Goal: Transaction & Acquisition: Purchase product/service

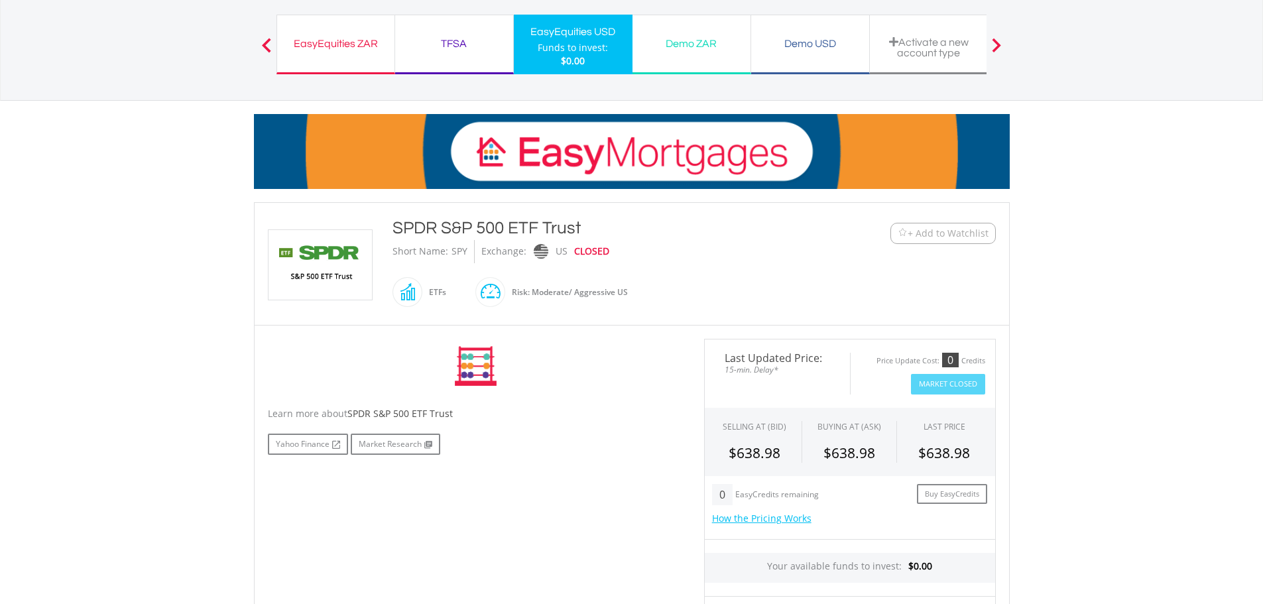
scroll to position [199, 0]
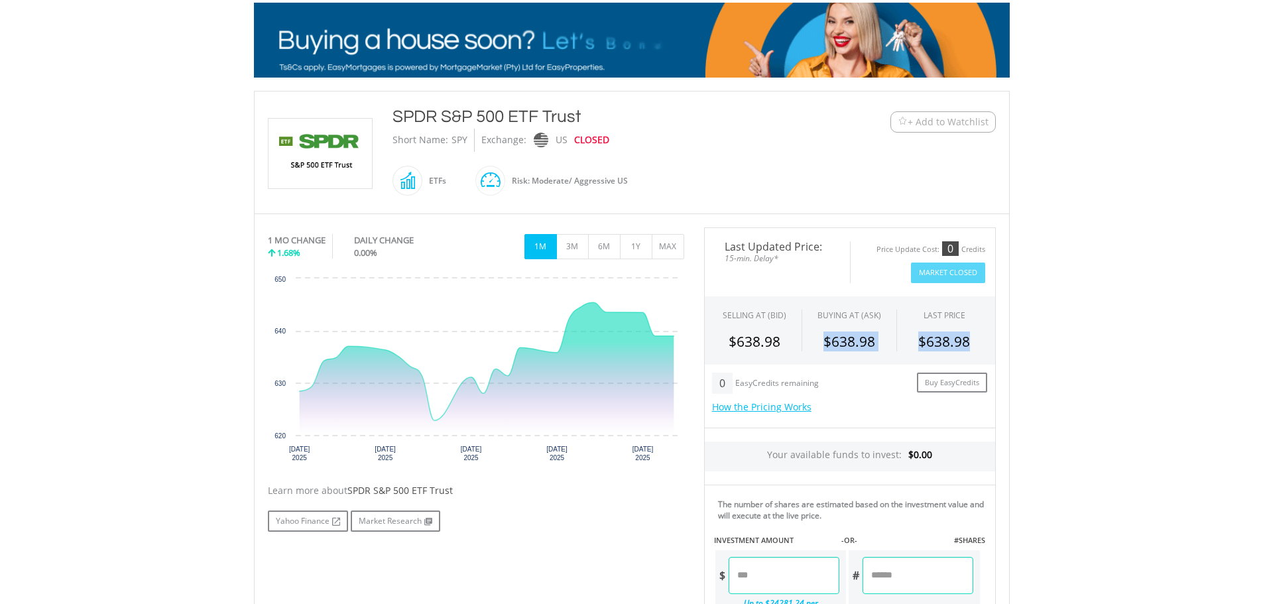
drag, startPoint x: 781, startPoint y: 342, endPoint x: 988, endPoint y: 341, distance: 206.9
click at [988, 341] on div "$638.98 $638.98 $638.98" at bounding box center [850, 342] width 284 height 20
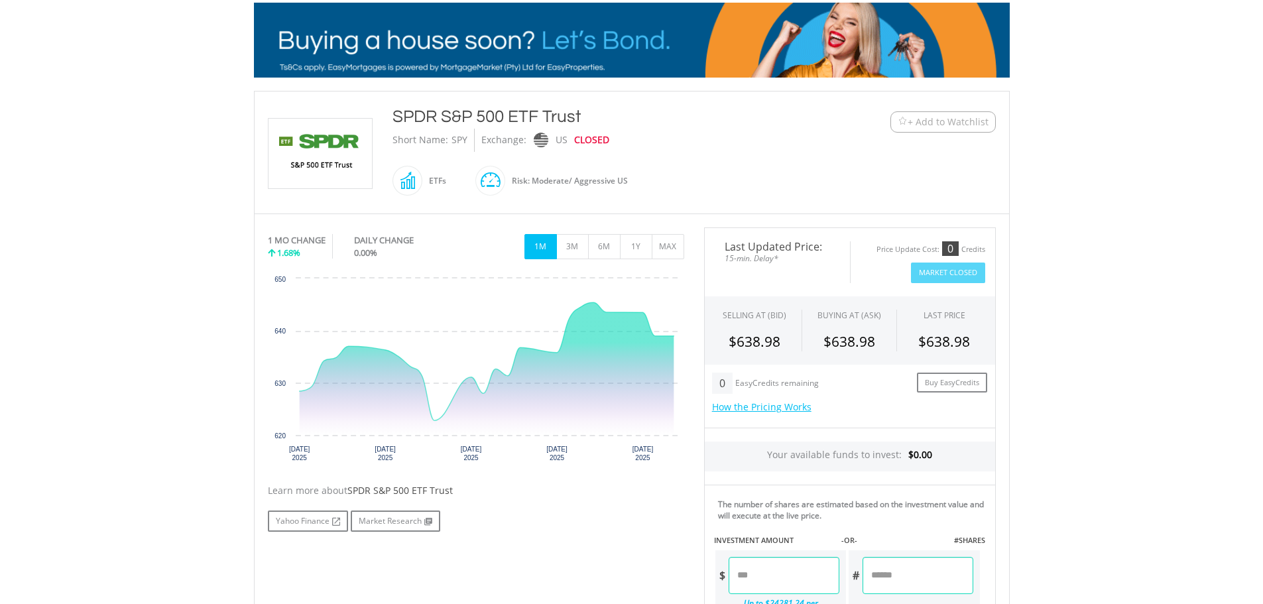
click at [1066, 365] on body "My Investments Invest Now New Listings Sell My Recurring Investments Pending Or…" at bounding box center [631, 443] width 1263 height 1284
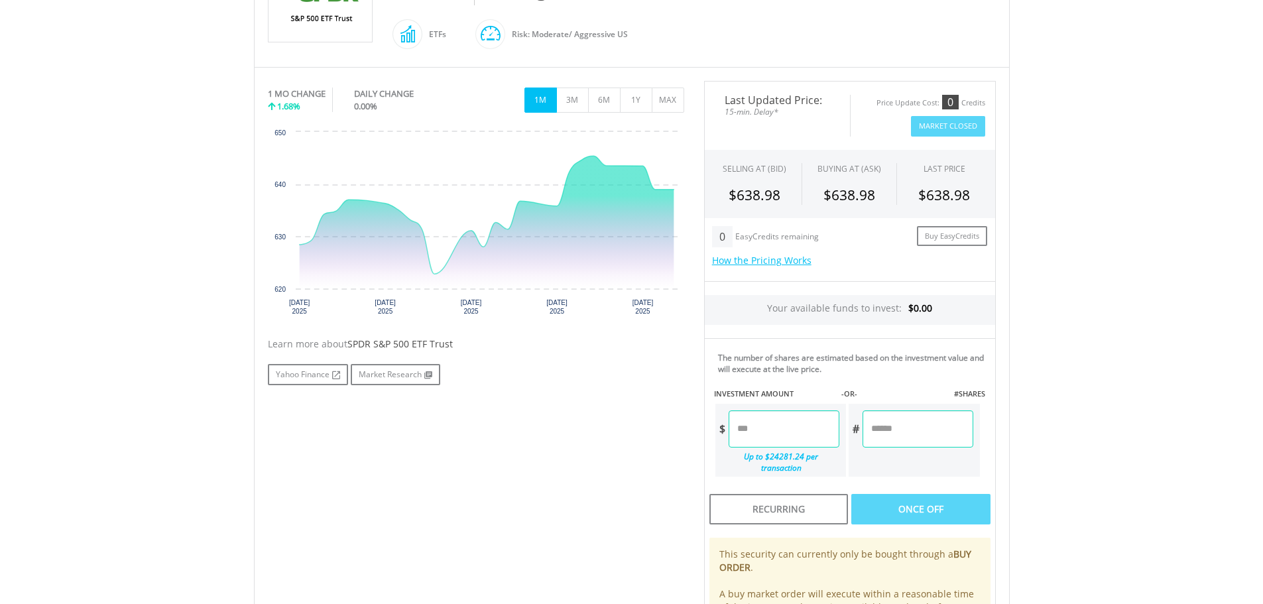
scroll to position [398, 0]
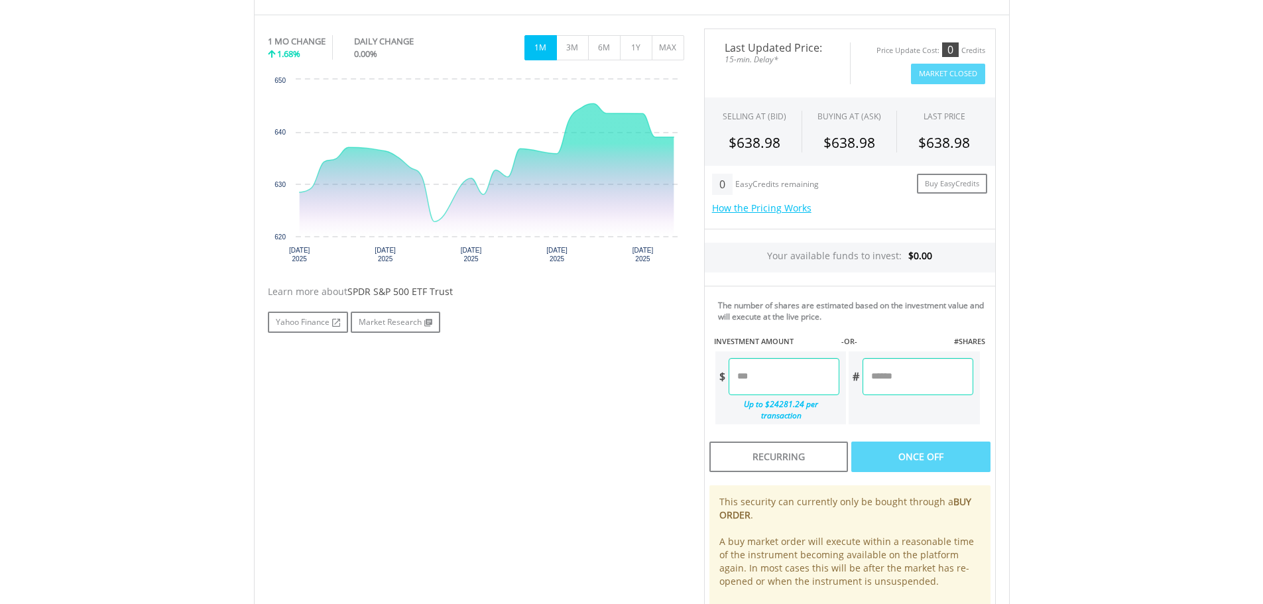
click at [749, 194] on div "0 EasyCredits remaining" at bounding box center [804, 184] width 184 height 21
click at [753, 212] on link "How the Pricing Works" at bounding box center [761, 208] width 99 height 13
click at [1113, 323] on body "My Investments Invest Now New Listings Sell My Recurring Investments Pending Or…" at bounding box center [631, 244] width 1263 height 1284
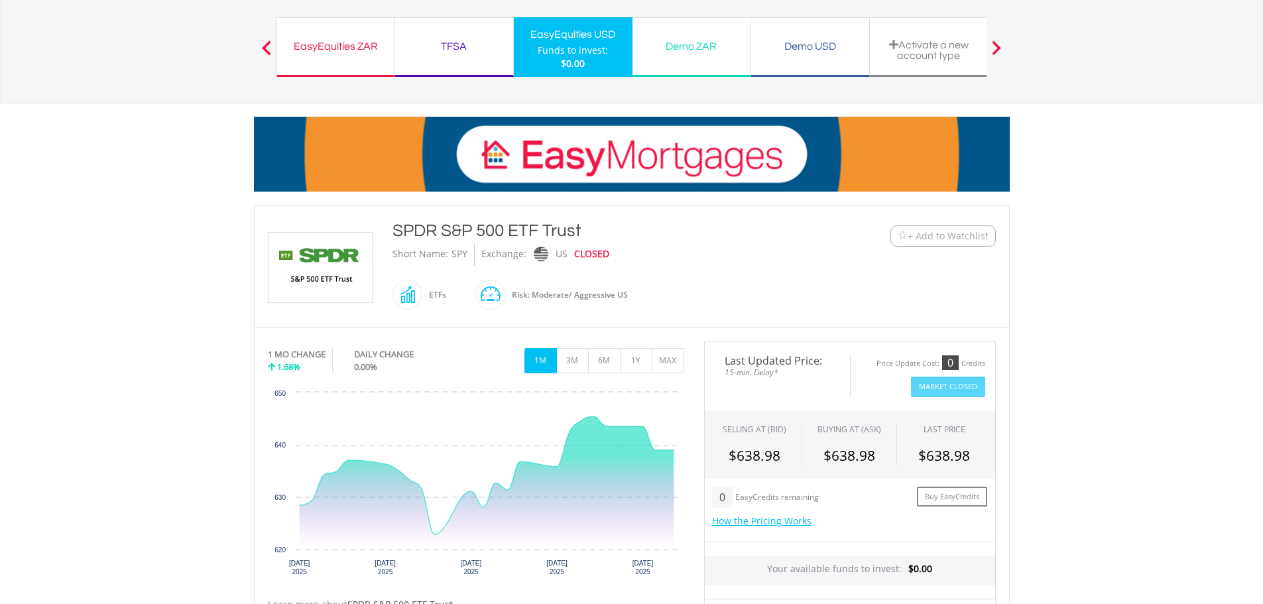
scroll to position [66, 0]
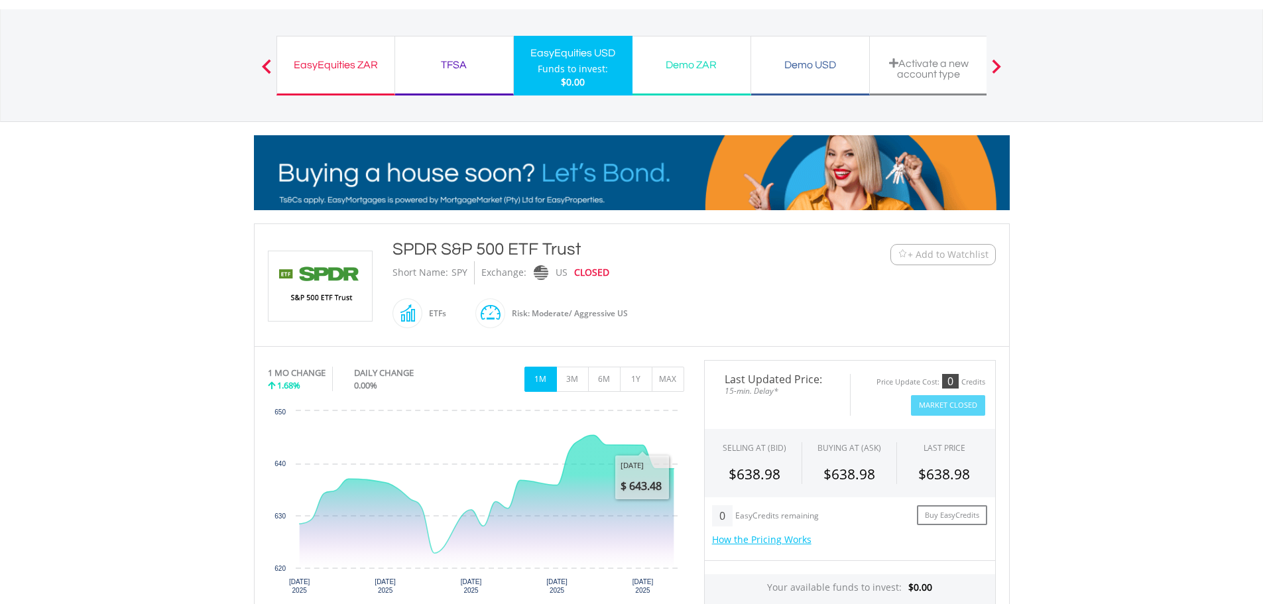
click at [930, 67] on div "Activate a new account type" at bounding box center [929, 69] width 102 height 22
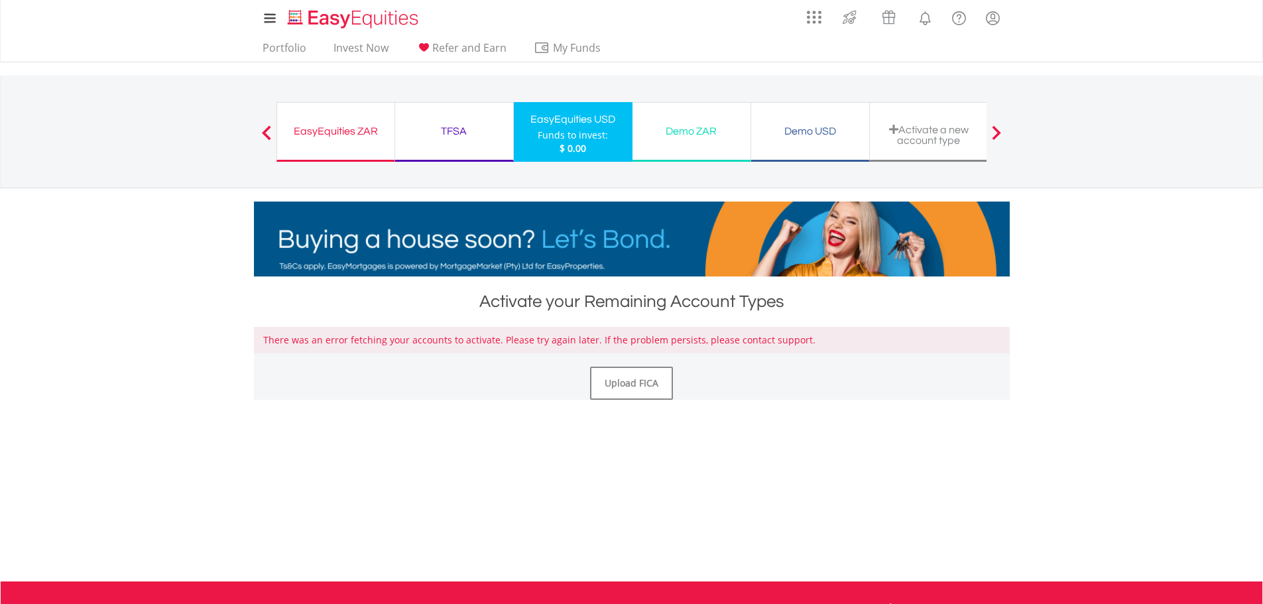
click at [270, 129] on span at bounding box center [266, 132] width 9 height 15
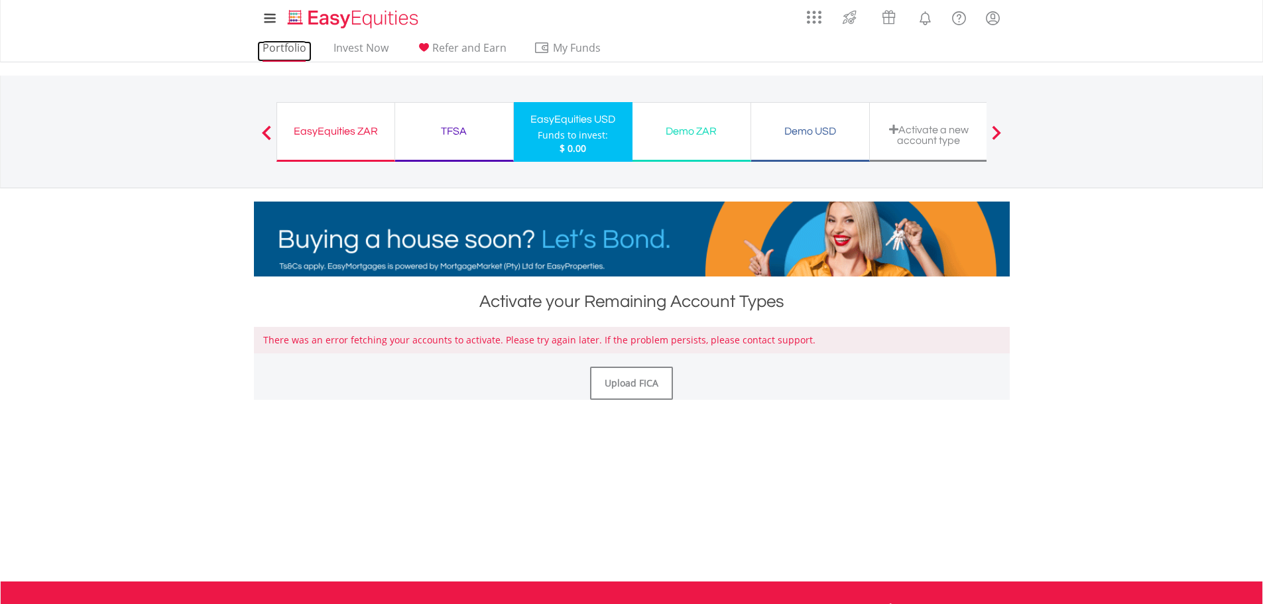
click at [290, 47] on link "Portfolio" at bounding box center [284, 51] width 54 height 21
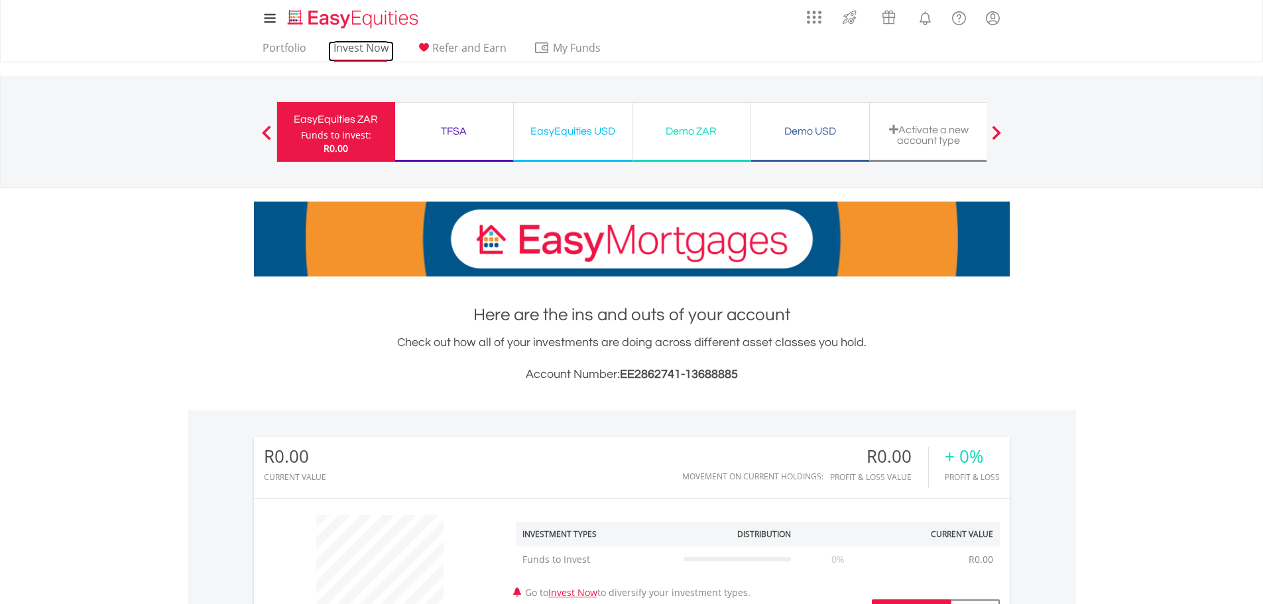
click at [347, 50] on link "Invest Now" at bounding box center [361, 51] width 66 height 21
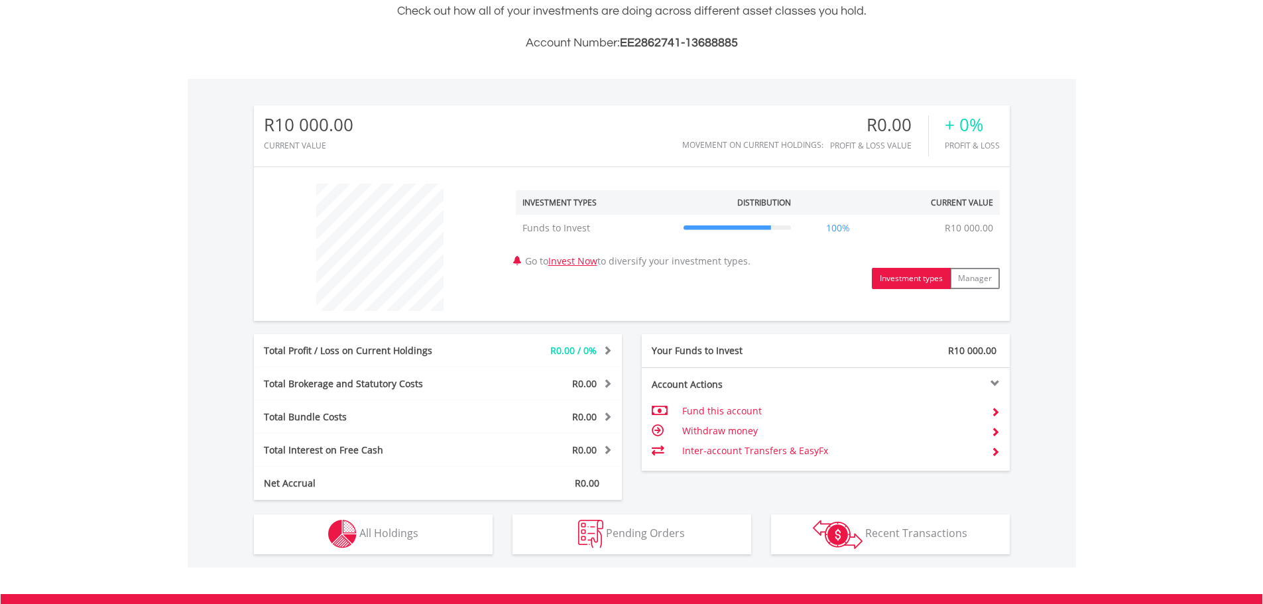
scroll to position [127, 252]
click at [582, 262] on link "Invest Now" at bounding box center [572, 261] width 49 height 13
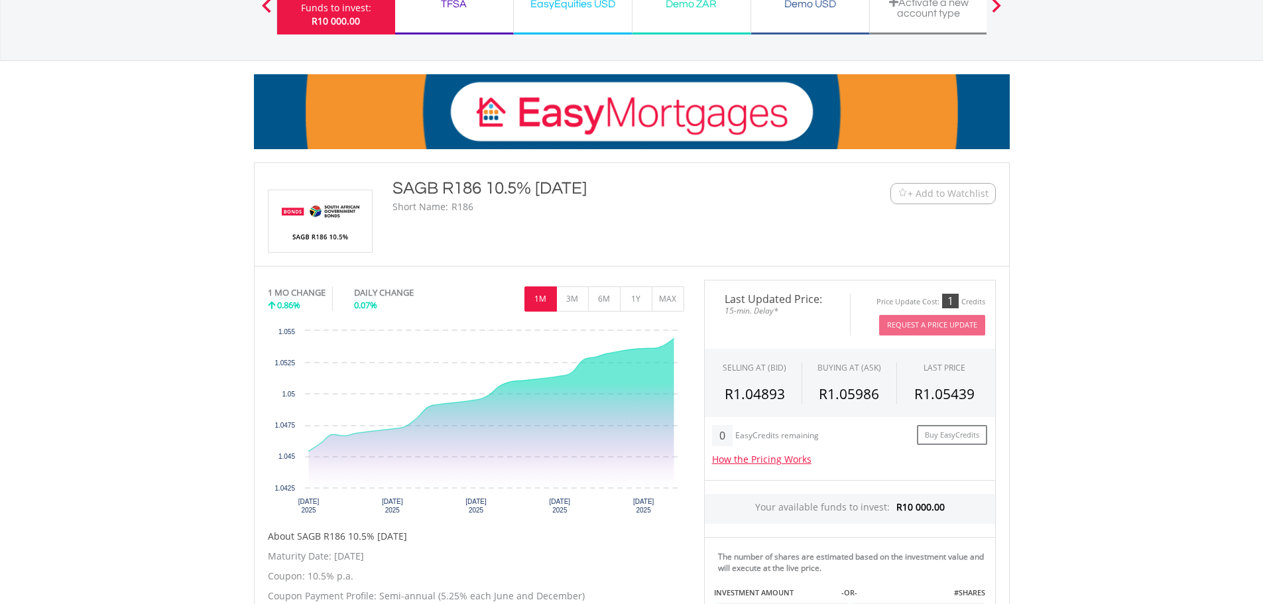
scroll to position [133, 0]
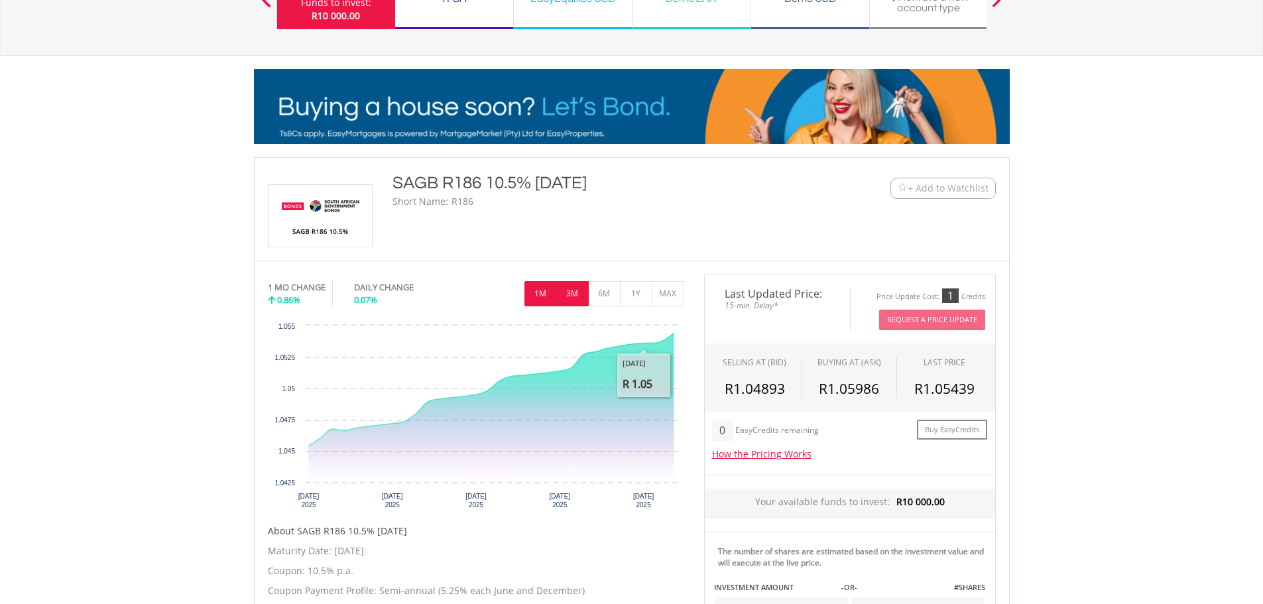
click at [574, 294] on button "3M" at bounding box center [572, 293] width 32 height 25
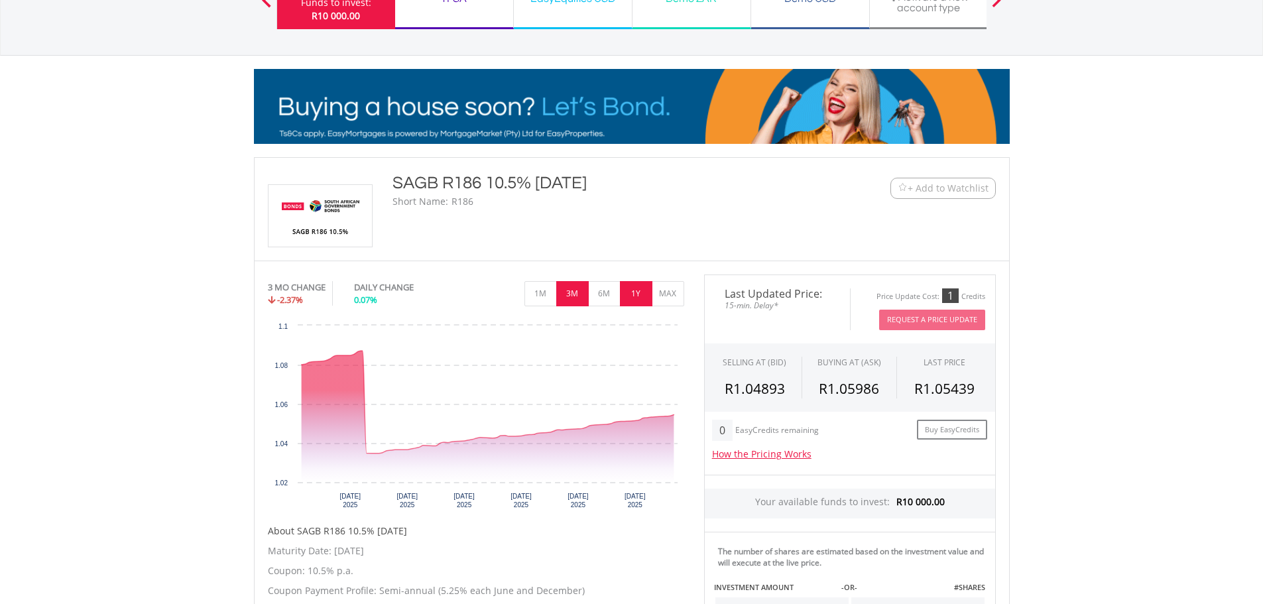
click at [647, 299] on button "1Y" at bounding box center [636, 293] width 32 height 25
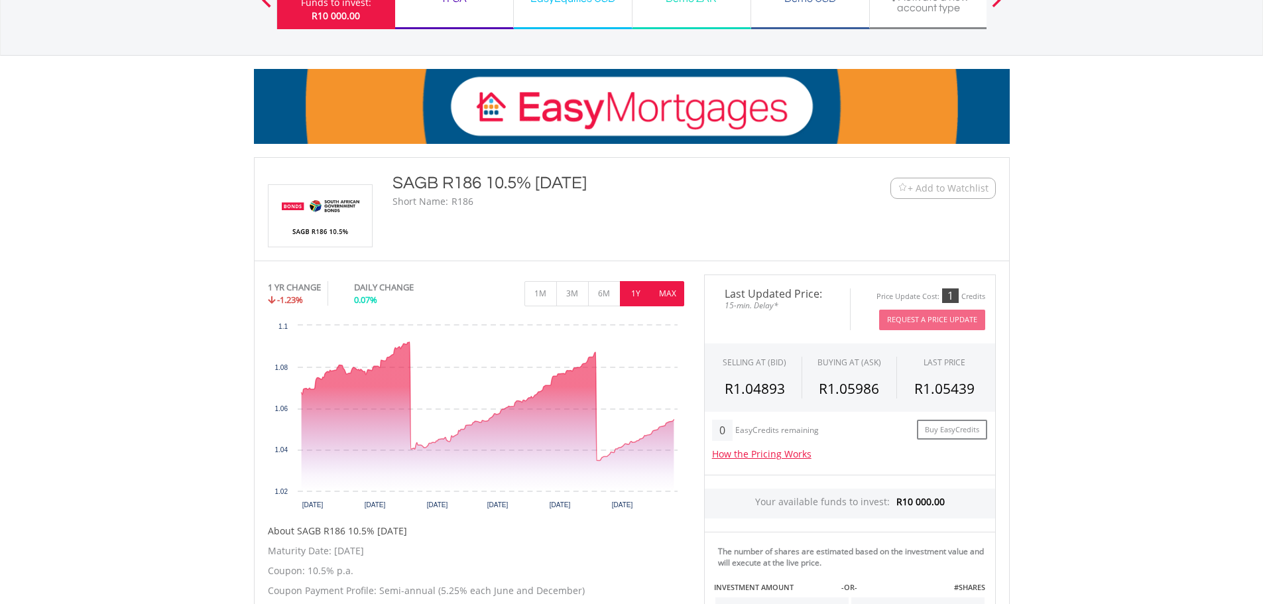
click at [676, 300] on button "MAX" at bounding box center [668, 293] width 32 height 25
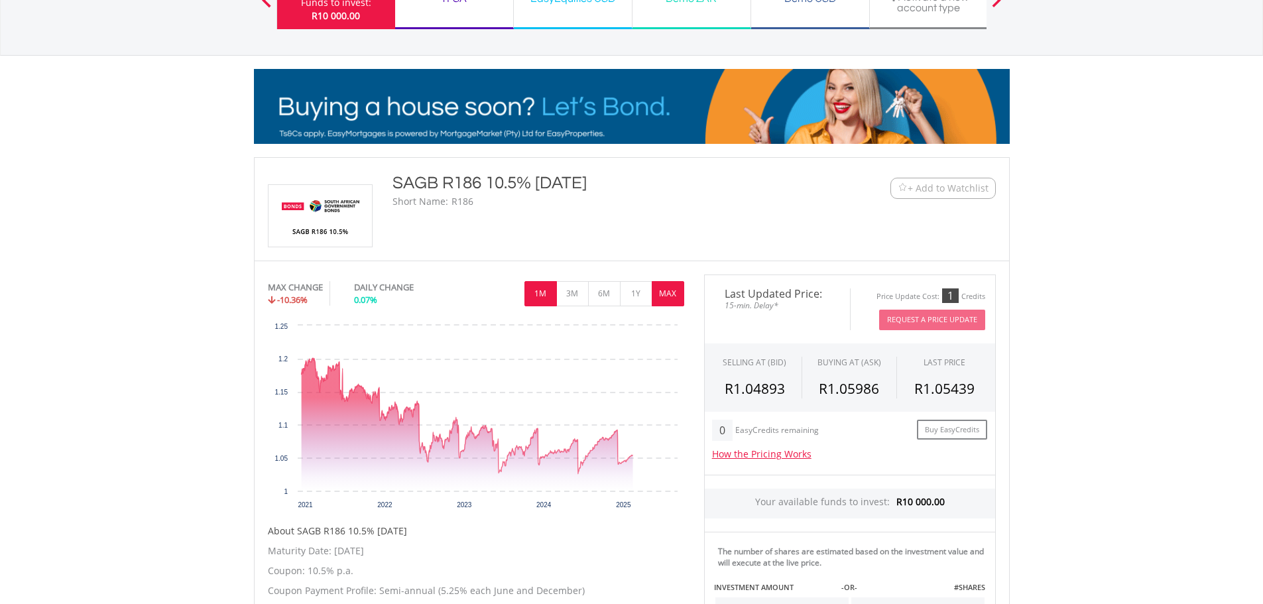
click at [550, 300] on button "1M" at bounding box center [540, 293] width 32 height 25
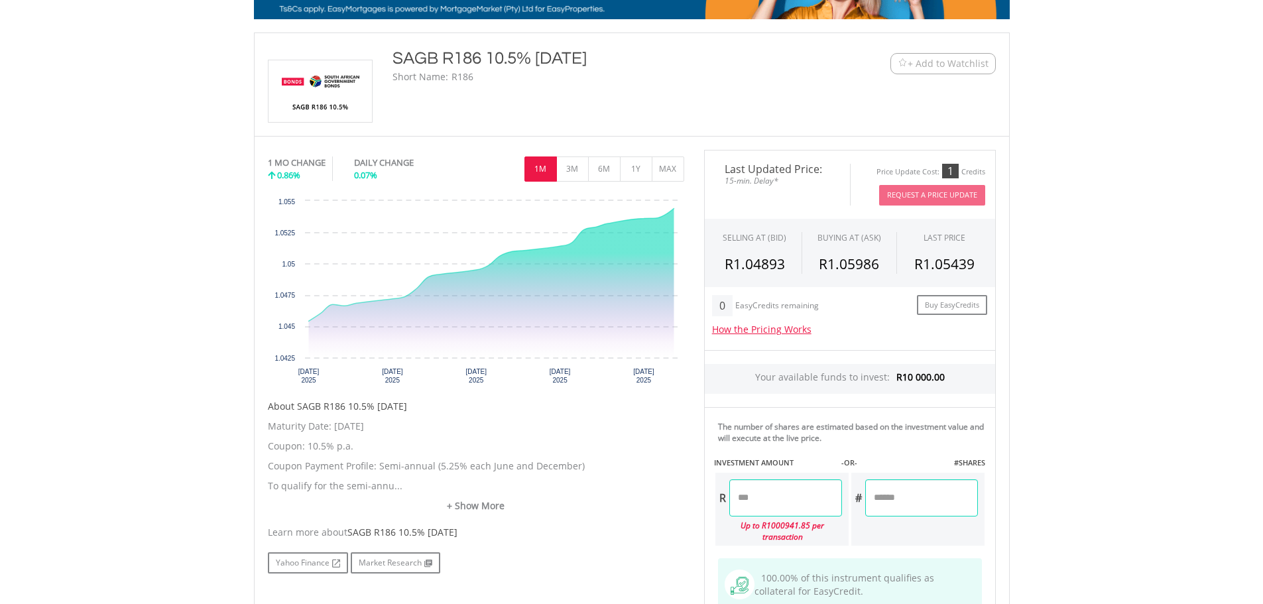
scroll to position [265, 0]
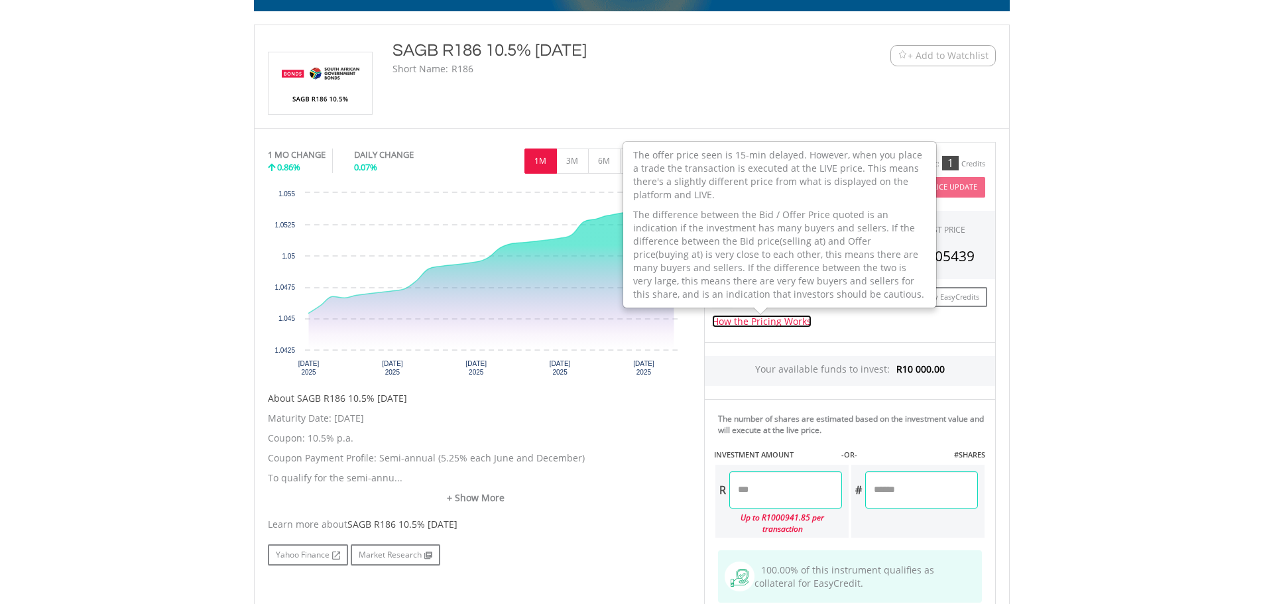
click at [796, 322] on link "How the Pricing Works" at bounding box center [761, 321] width 99 height 13
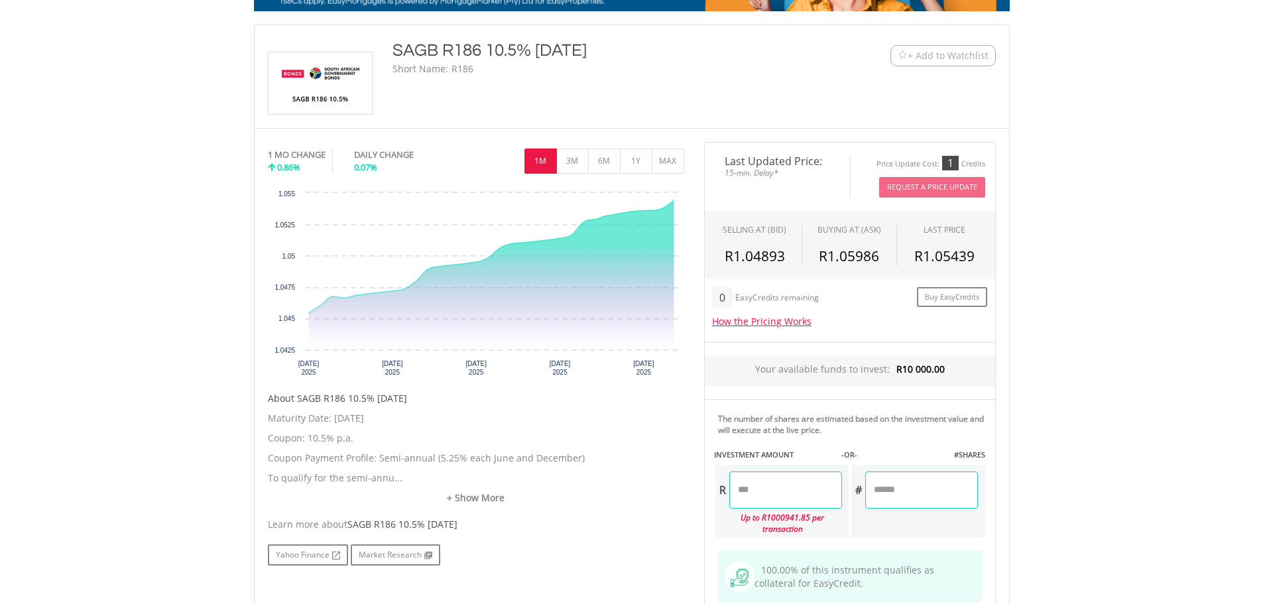
click at [1150, 399] on body "My Investments Invest Now New Listings Sell My Recurring Investments Pending Or…" at bounding box center [631, 324] width 1263 height 1178
click at [800, 503] on input "number" at bounding box center [785, 489] width 113 height 37
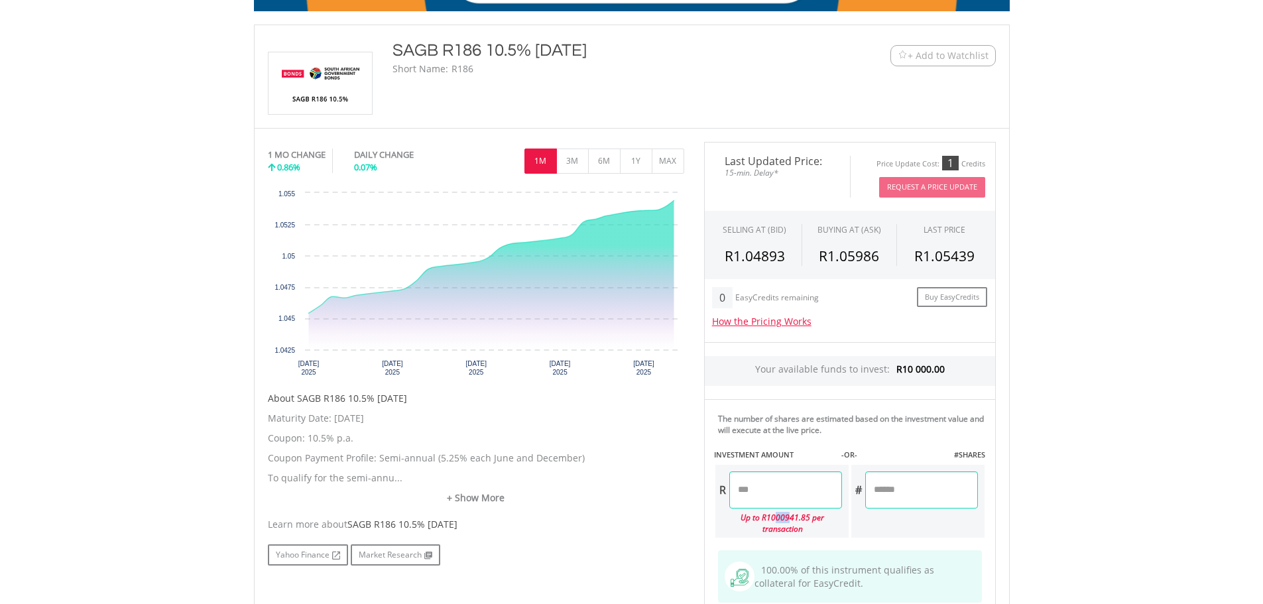
drag, startPoint x: 784, startPoint y: 517, endPoint x: 771, endPoint y: 516, distance: 13.3
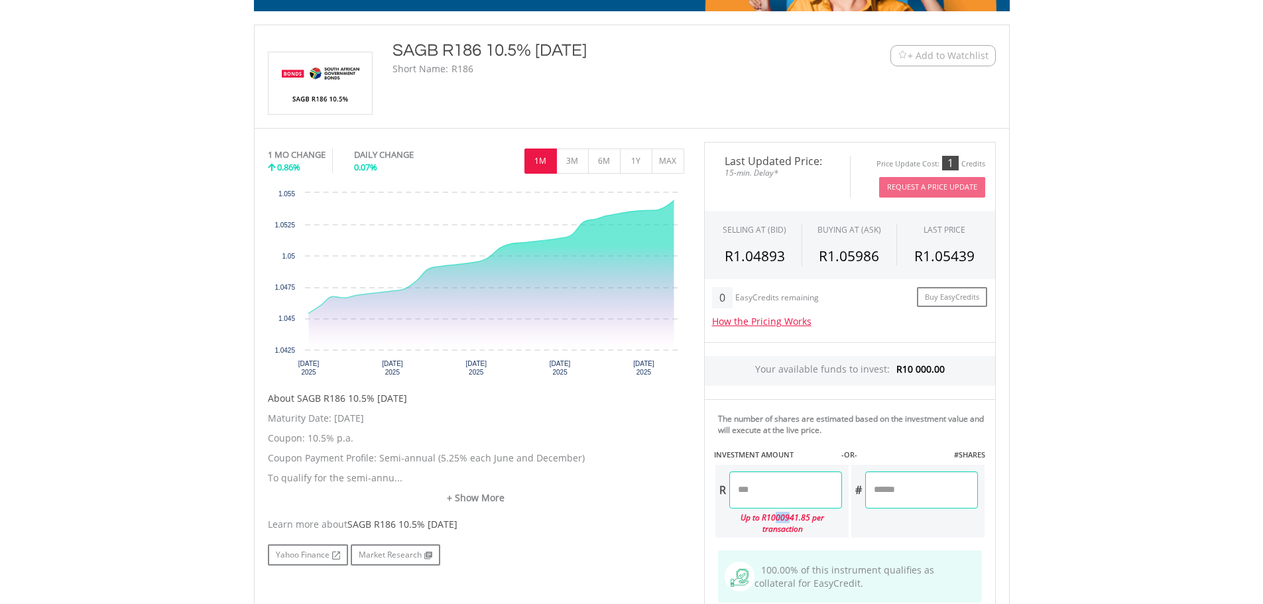
click at [771, 516] on div "Up to R1000941.85 per transaction" at bounding box center [778, 523] width 127 height 29
click at [769, 492] on input "number" at bounding box center [785, 489] width 113 height 37
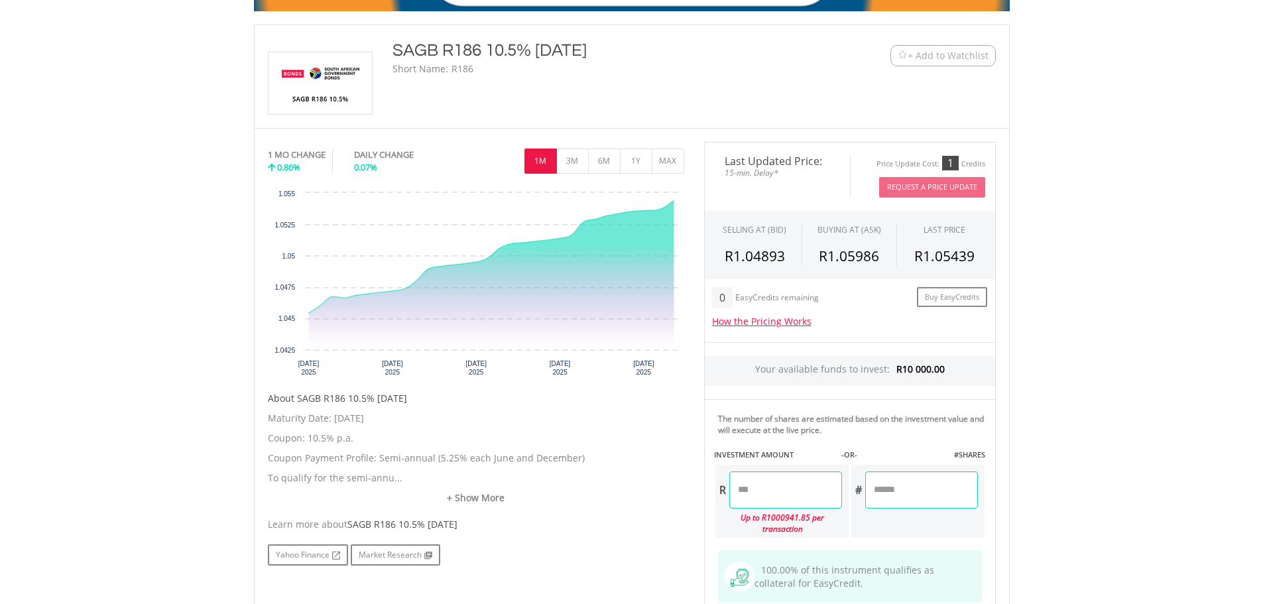
click at [908, 504] on div "Last Updated Price: 15-min. Delay* Price Update Cost: 1 Credits Request A Price…" at bounding box center [850, 399] width 312 height 515
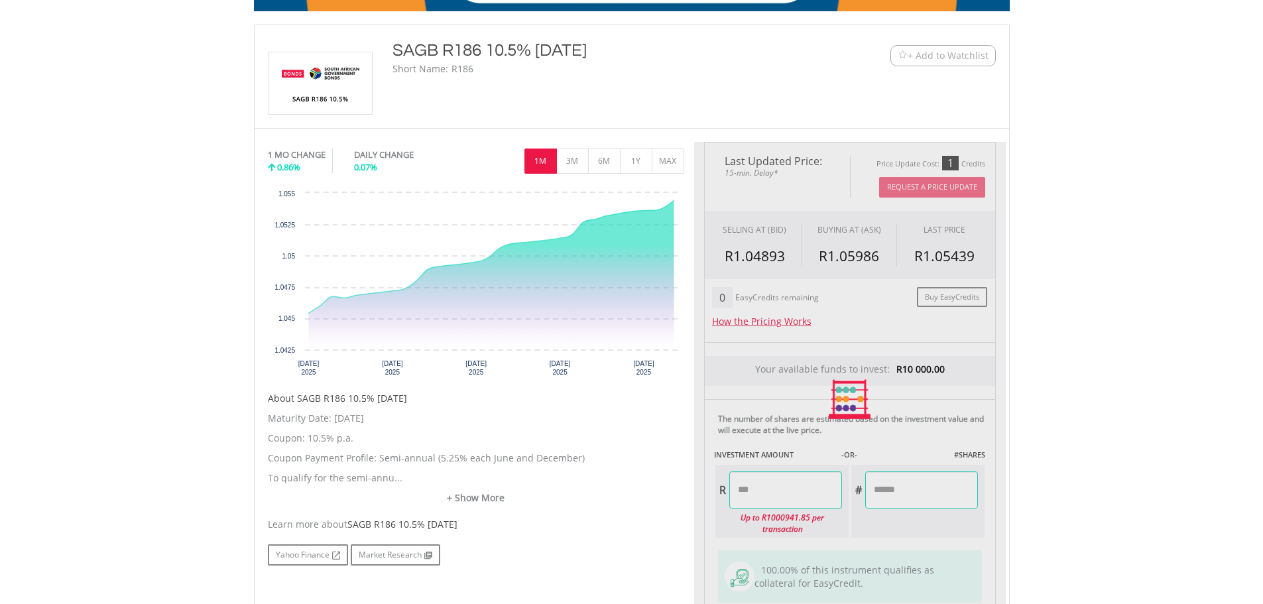
type input "********"
type input "*********"
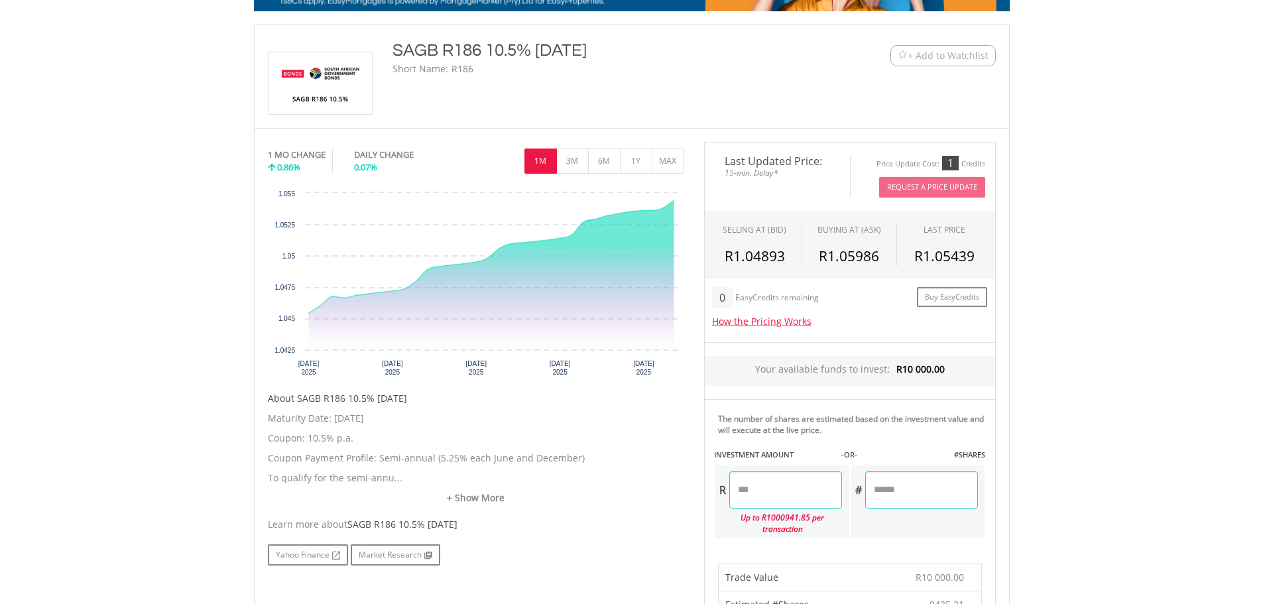
drag, startPoint x: 786, startPoint y: 487, endPoint x: 700, endPoint y: 484, distance: 86.9
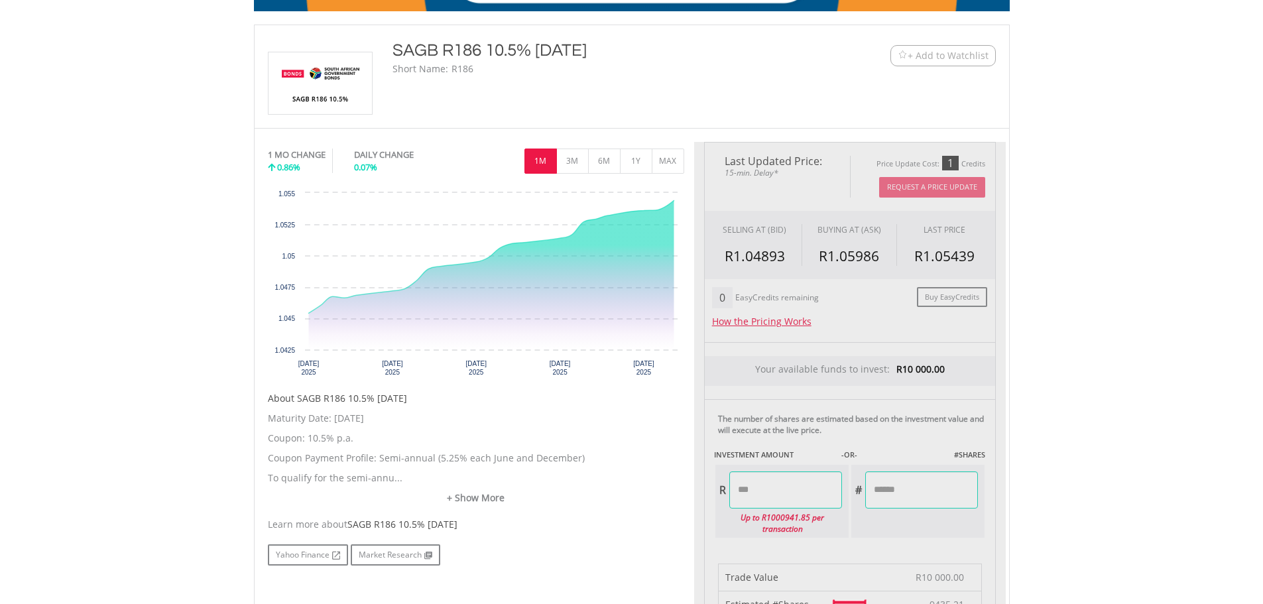
click at [1127, 491] on body "My Investments Invest Now New Listings Sell My Recurring Investments Pending Or…" at bounding box center [631, 600] width 1263 height 1731
type input "*******"
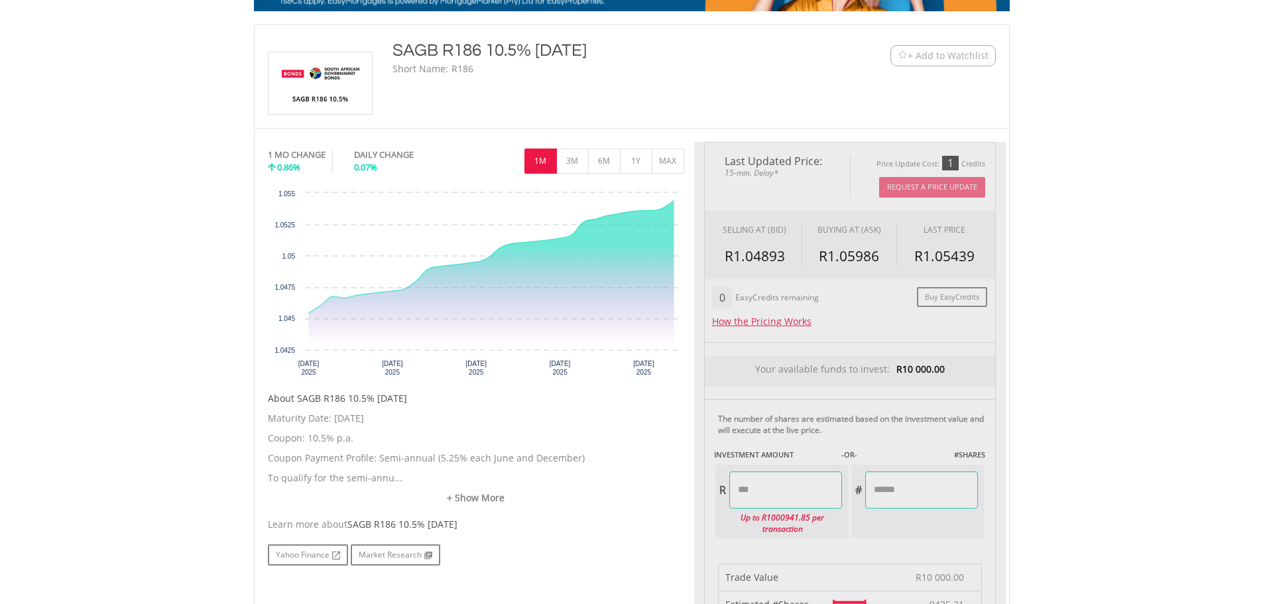
type input "*********"
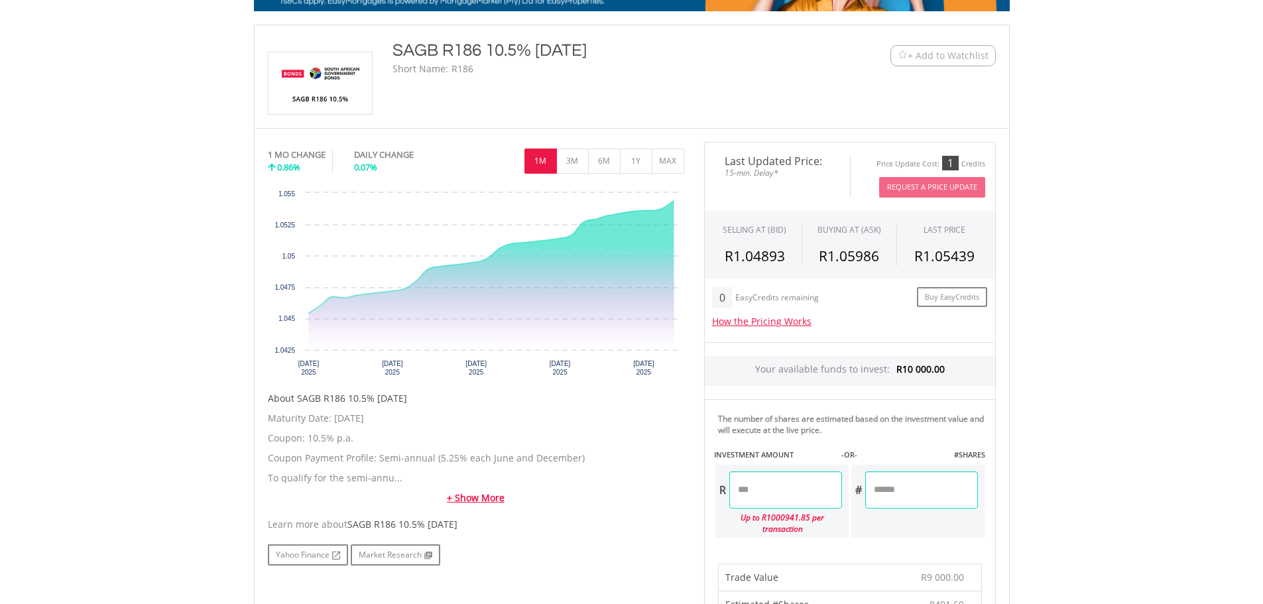
click at [454, 501] on link "+ Show More" at bounding box center [476, 497] width 416 height 13
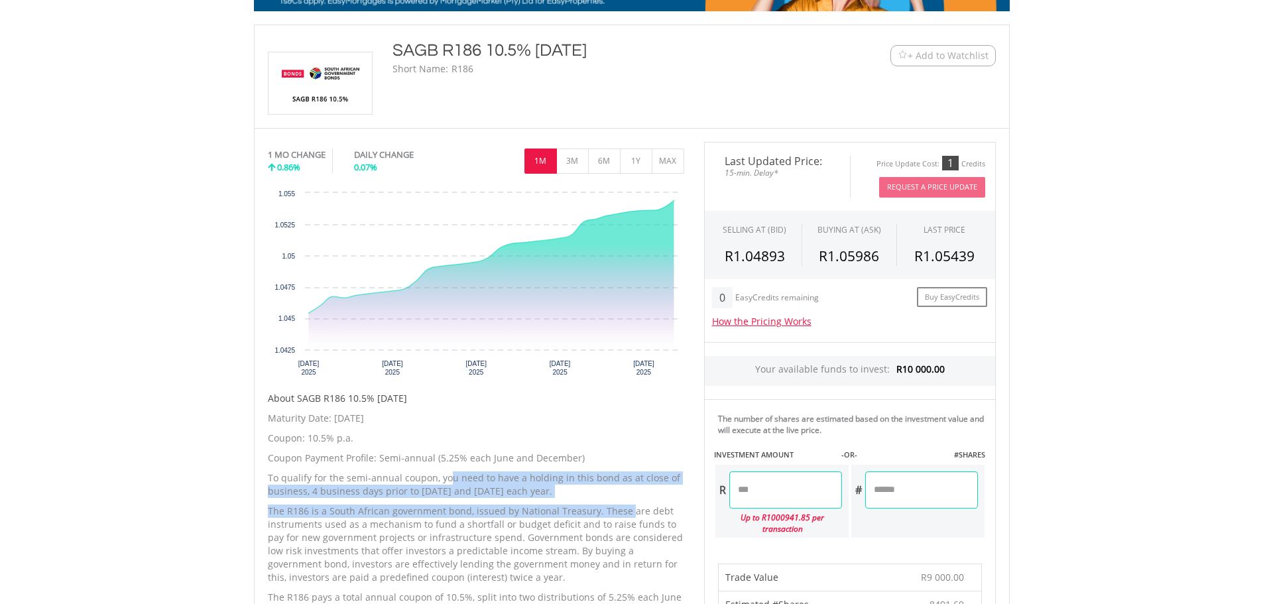
drag, startPoint x: 450, startPoint y: 481, endPoint x: 625, endPoint y: 511, distance: 178.2
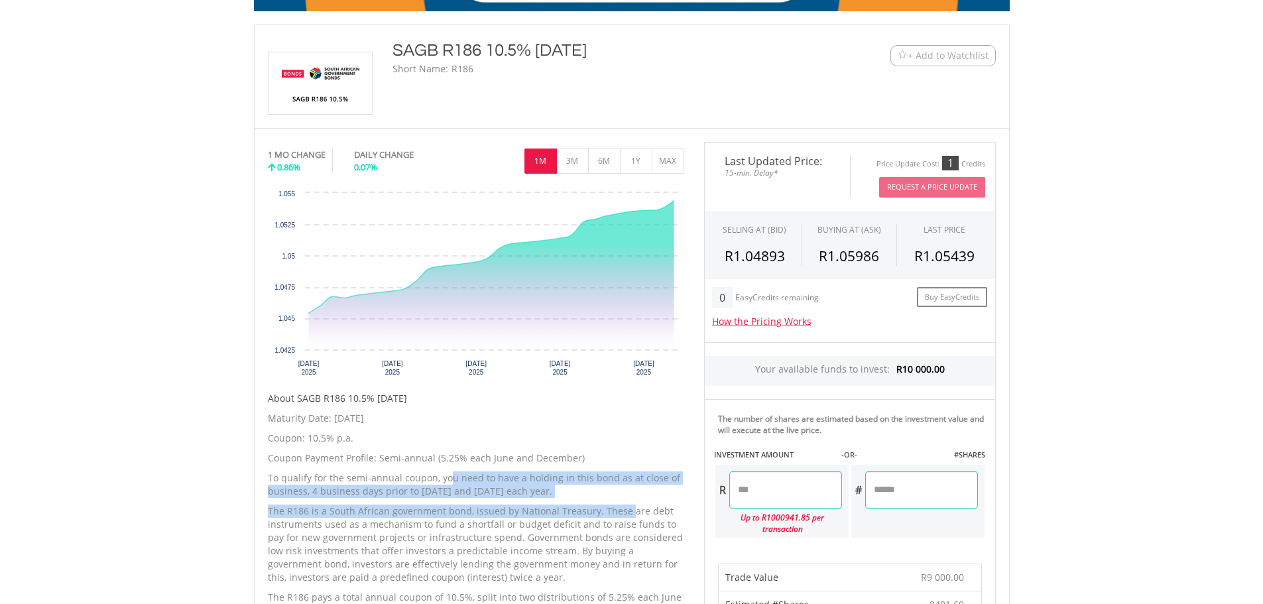
click at [625, 511] on div "Maturity Date: 21 December 2026 Coupon: 10.5% p.a. Coupon Payment Profile: Semi…" at bounding box center [476, 607] width 416 height 391
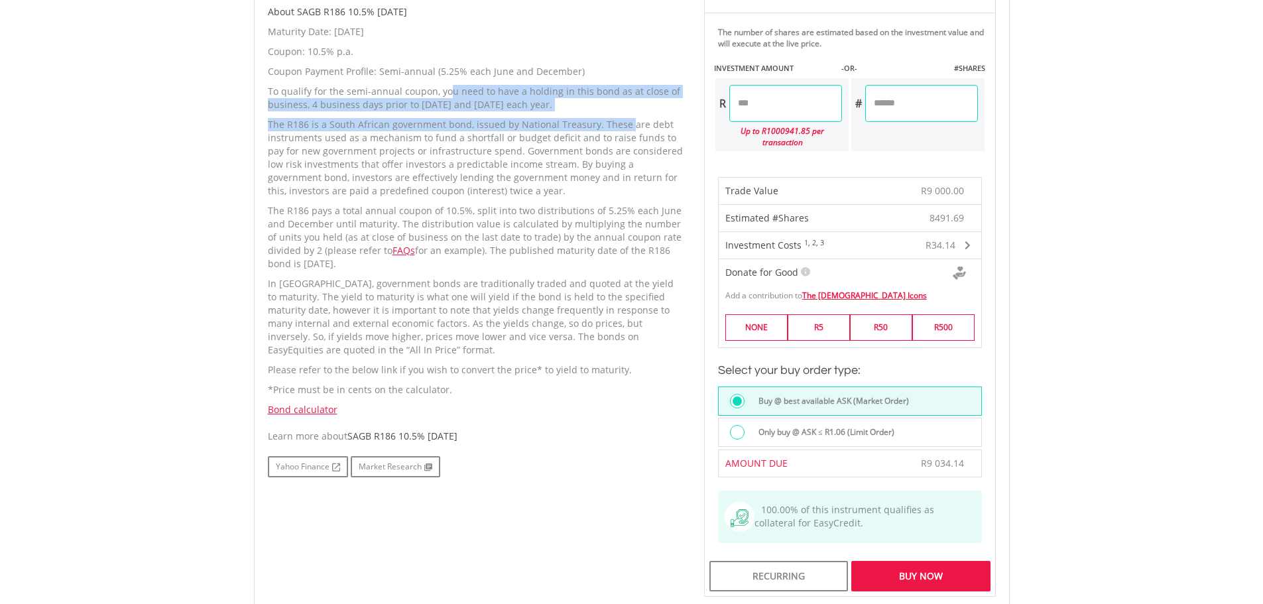
scroll to position [663, 0]
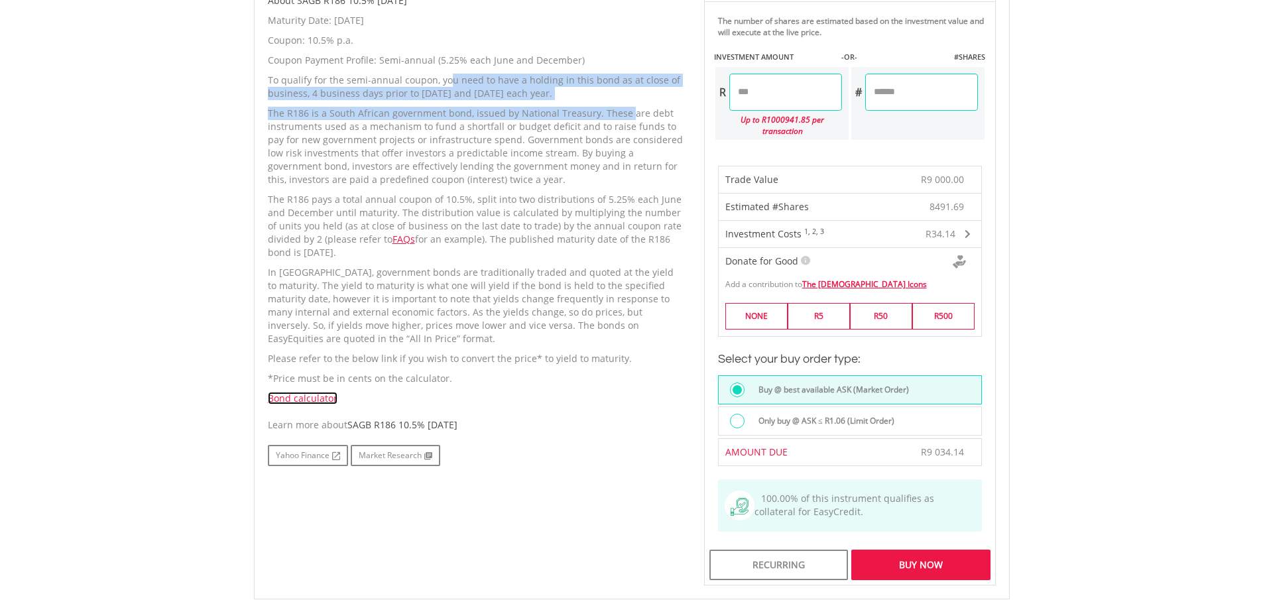
click at [312, 399] on link "Bond calculator" at bounding box center [303, 398] width 70 height 13
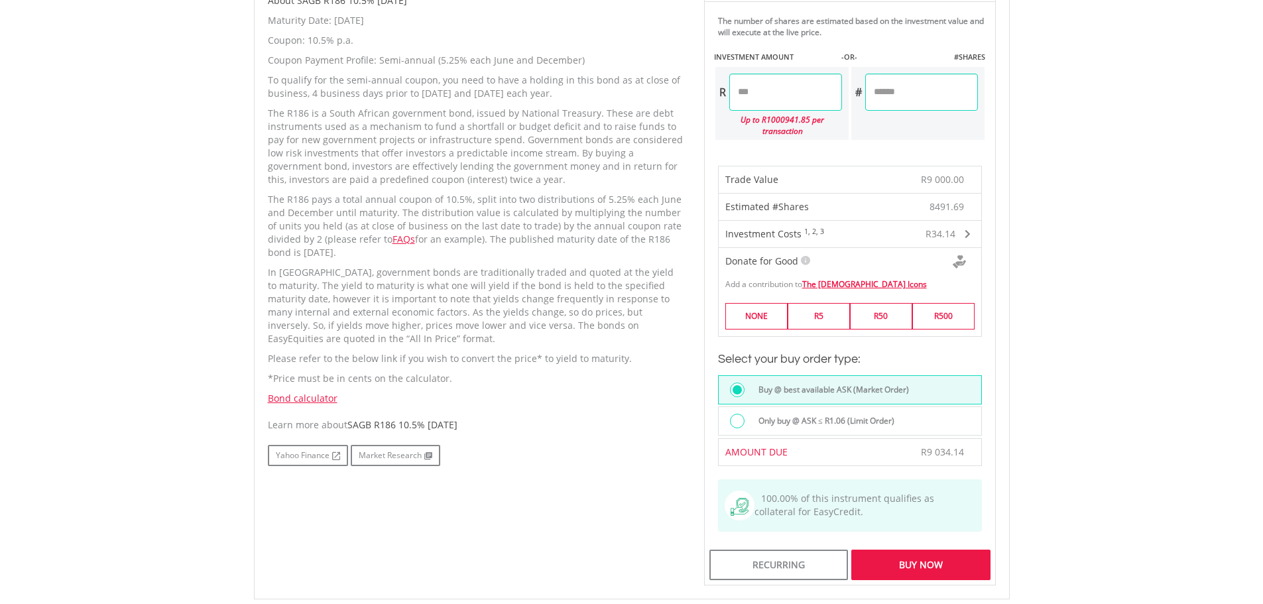
click at [518, 505] on div "No chart available. 1 MO CHANGE 0.86% DAILY CHANGE 0.07% 1M 3M 6M 1Y MAX Chart …" at bounding box center [632, 164] width 748 height 841
click at [396, 424] on span "SAGB R186 10.5% 21/12/26" at bounding box center [402, 424] width 110 height 13
drag, startPoint x: 432, startPoint y: 422, endPoint x: 440, endPoint y: 422, distance: 8.6
click at [435, 422] on span "SAGB R186 10.5% 21/12/26" at bounding box center [402, 424] width 110 height 13
click at [444, 425] on span "SAGB R186 10.5% 21/12/26" at bounding box center [402, 424] width 110 height 13
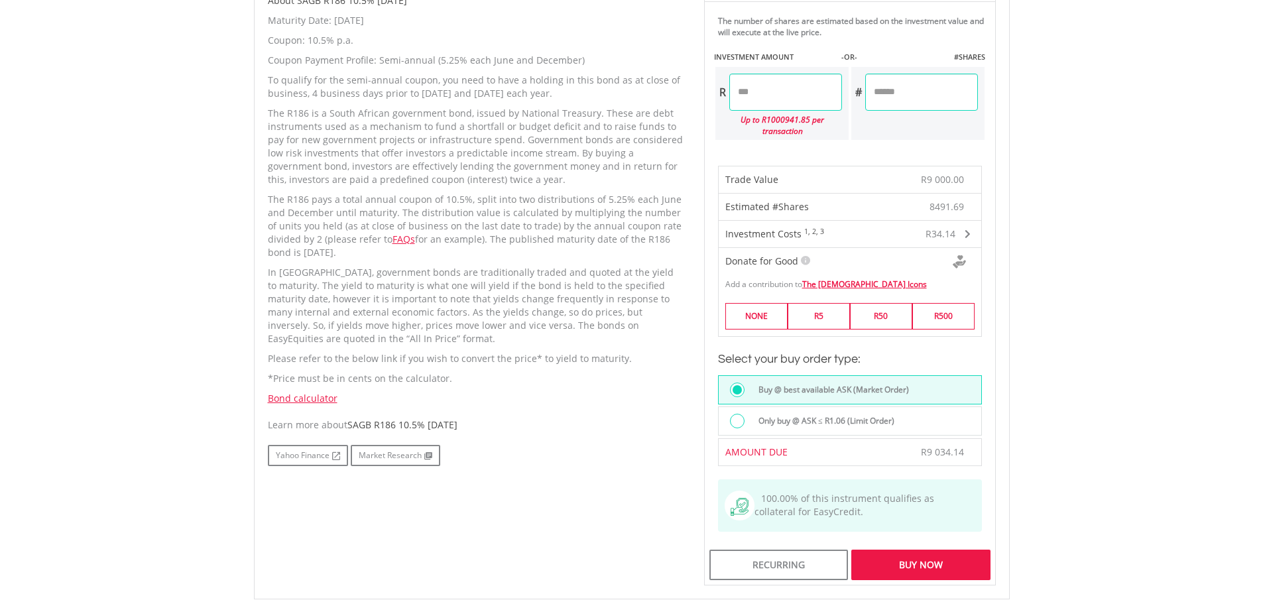
click at [467, 428] on div "Learn more about SAGB R186 10.5% 21/12/26" at bounding box center [476, 424] width 416 height 13
click at [418, 463] on link "Market Research" at bounding box center [396, 455] width 90 height 21
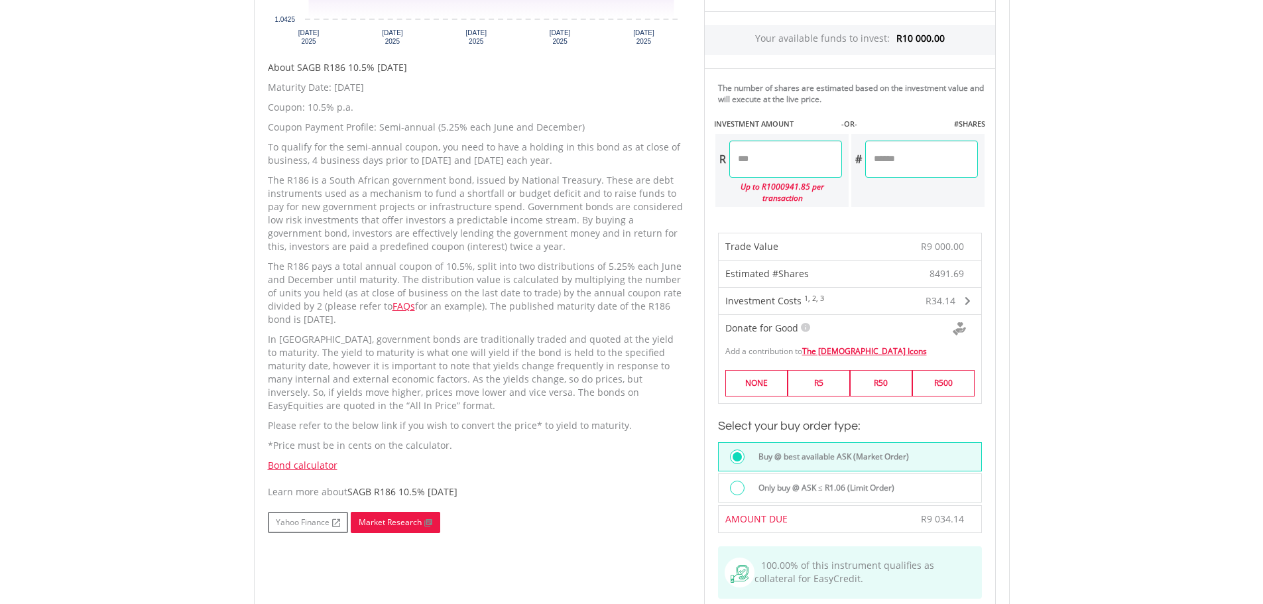
scroll to position [597, 0]
drag, startPoint x: 427, startPoint y: 486, endPoint x: 542, endPoint y: 495, distance: 115.1
click at [542, 495] on div "Learn more about SAGB R186 10.5% 21/12/26" at bounding box center [476, 491] width 416 height 13
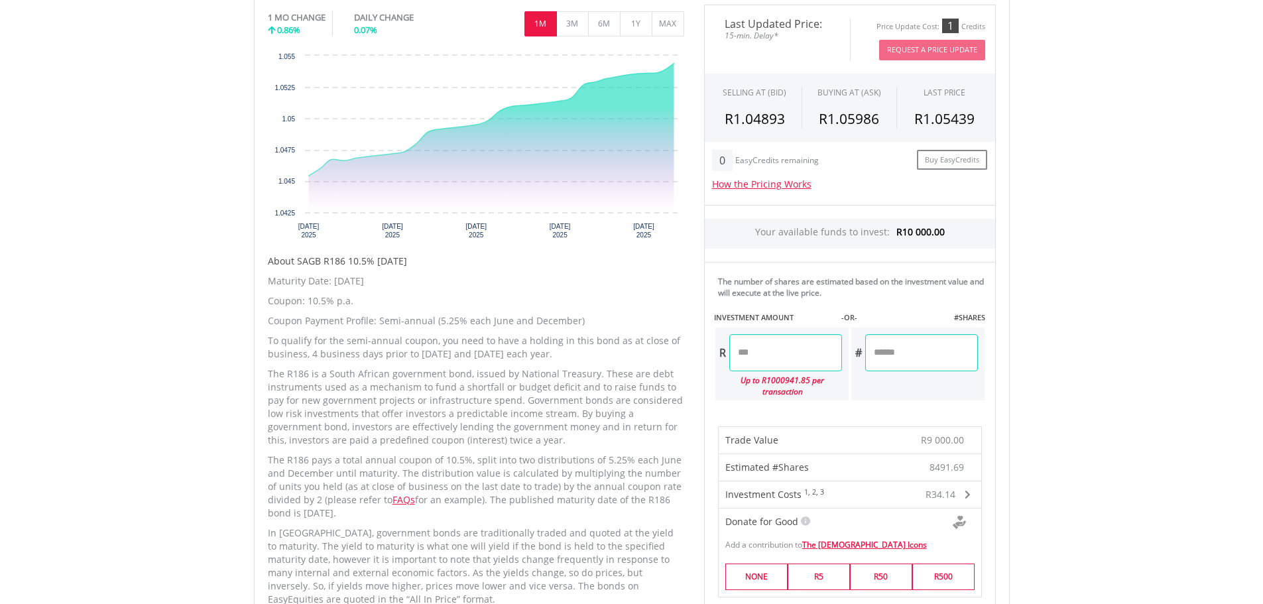
scroll to position [332, 0]
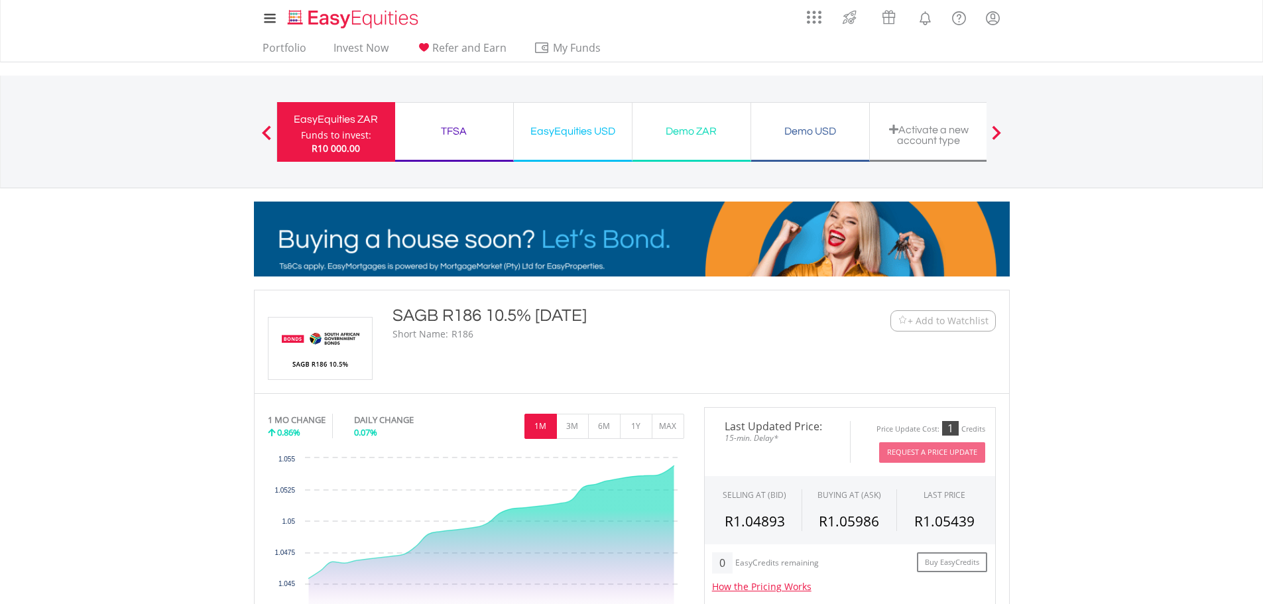
click at [268, 135] on span at bounding box center [266, 132] width 9 height 15
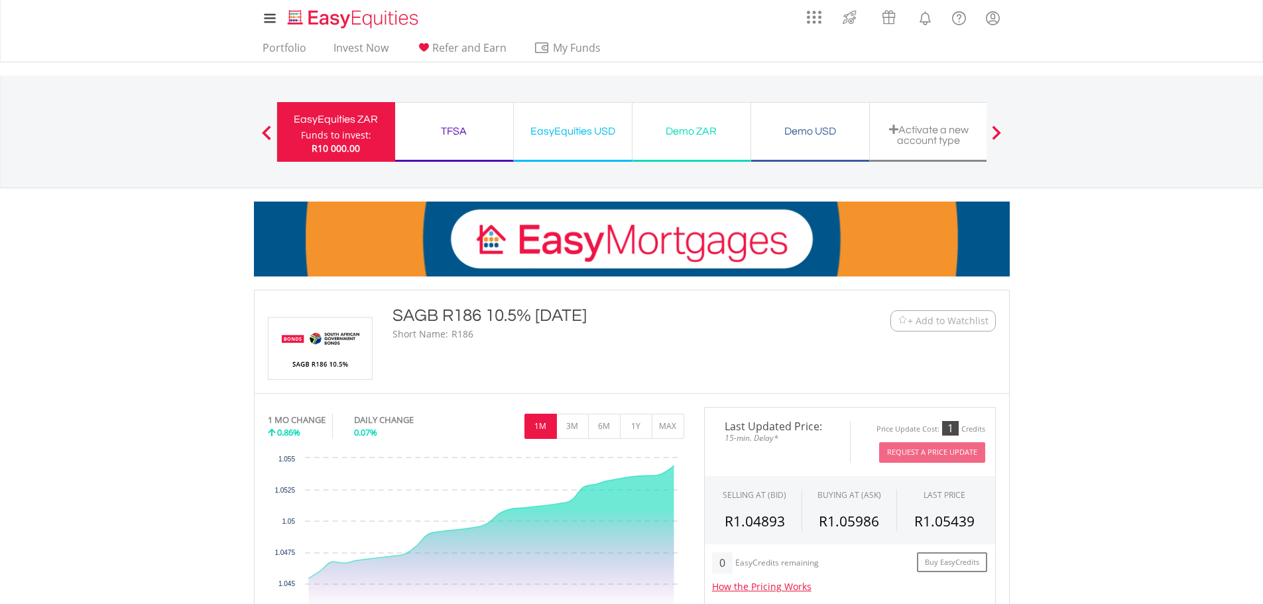
click at [568, 137] on div "EasyEquities USD" at bounding box center [573, 131] width 102 height 19
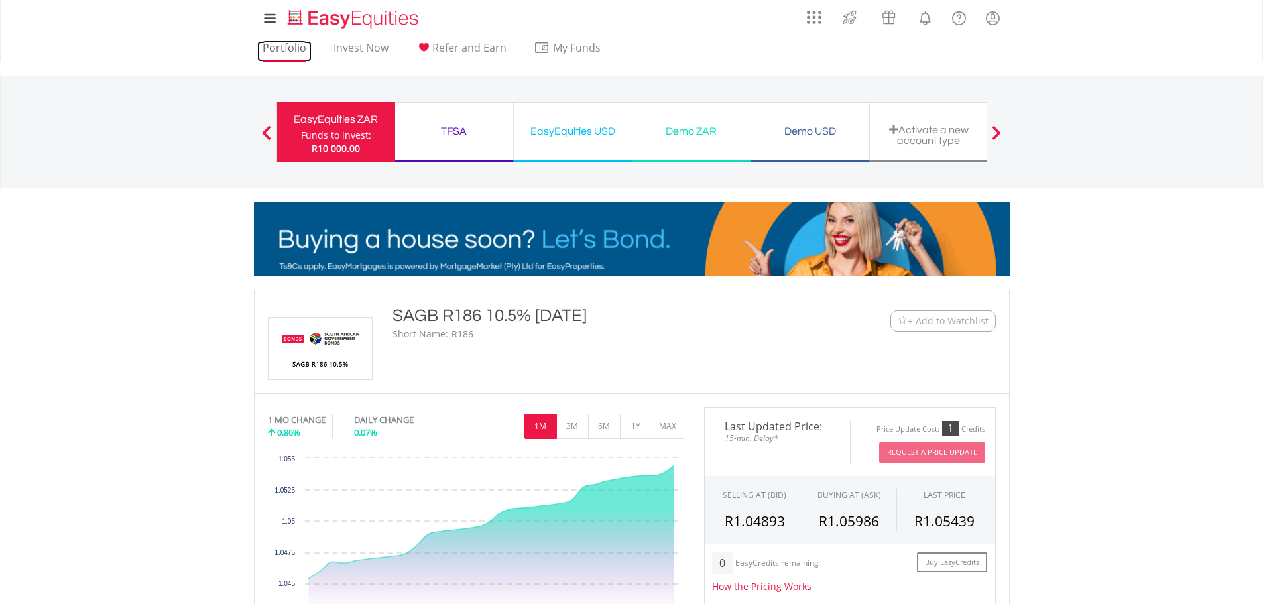
click at [301, 46] on link "Portfolio" at bounding box center [284, 51] width 54 height 21
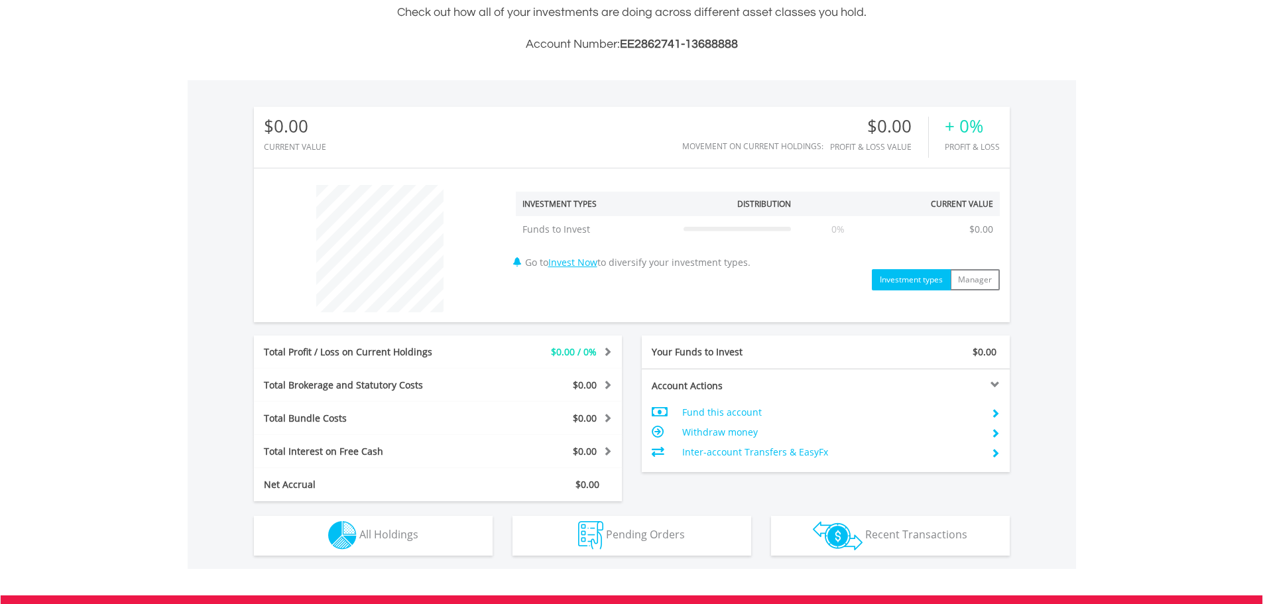
scroll to position [332, 0]
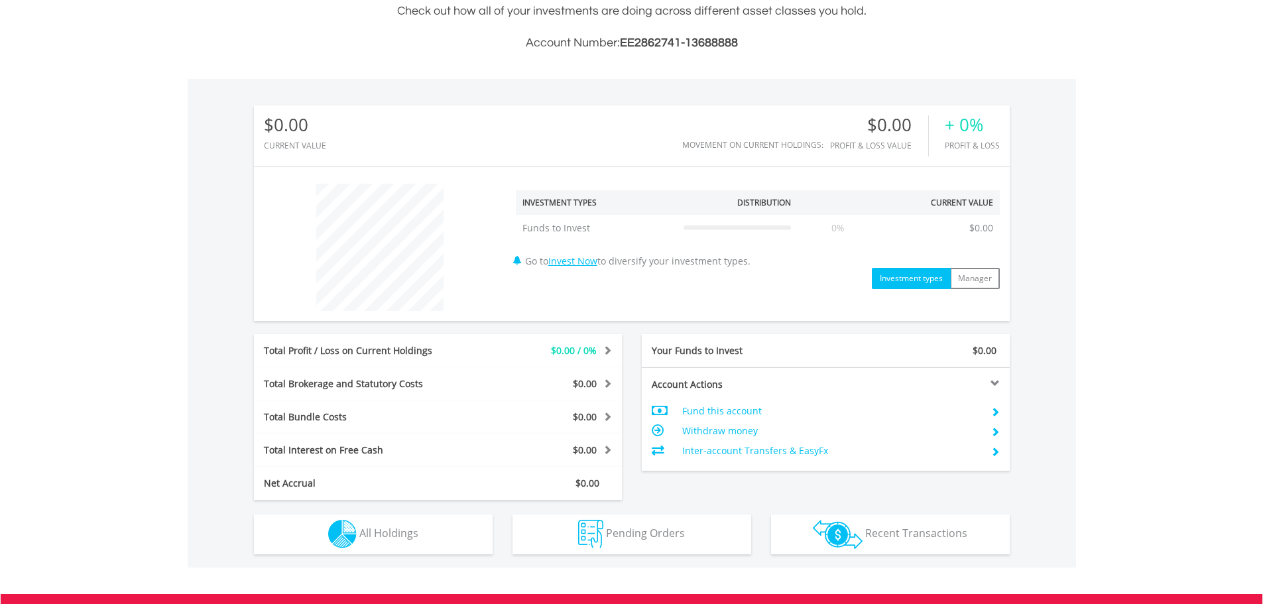
click at [731, 412] on td "Fund this account" at bounding box center [831, 411] width 298 height 20
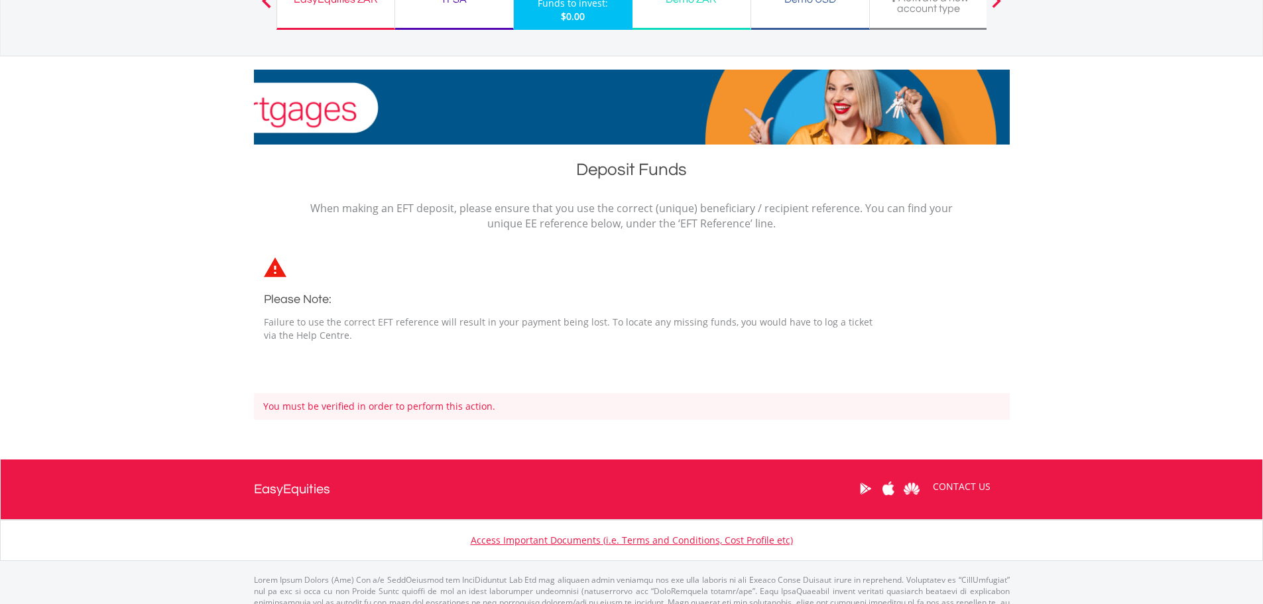
scroll to position [133, 0]
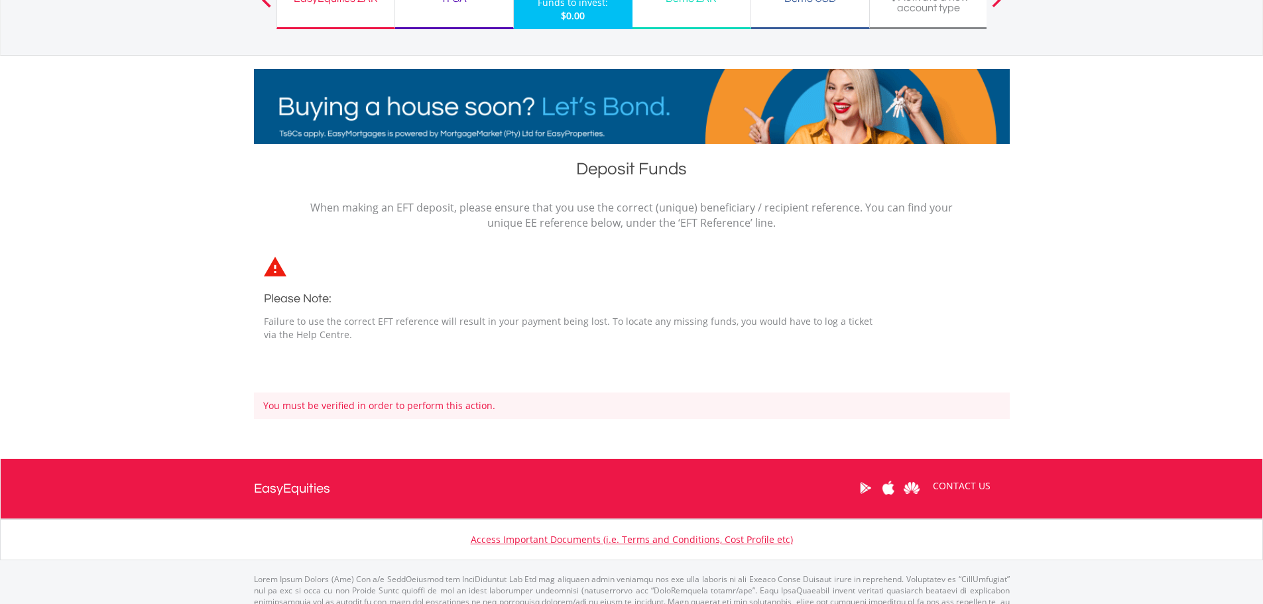
click at [733, 412] on div "You must be verified in order to perform this action." at bounding box center [632, 406] width 756 height 27
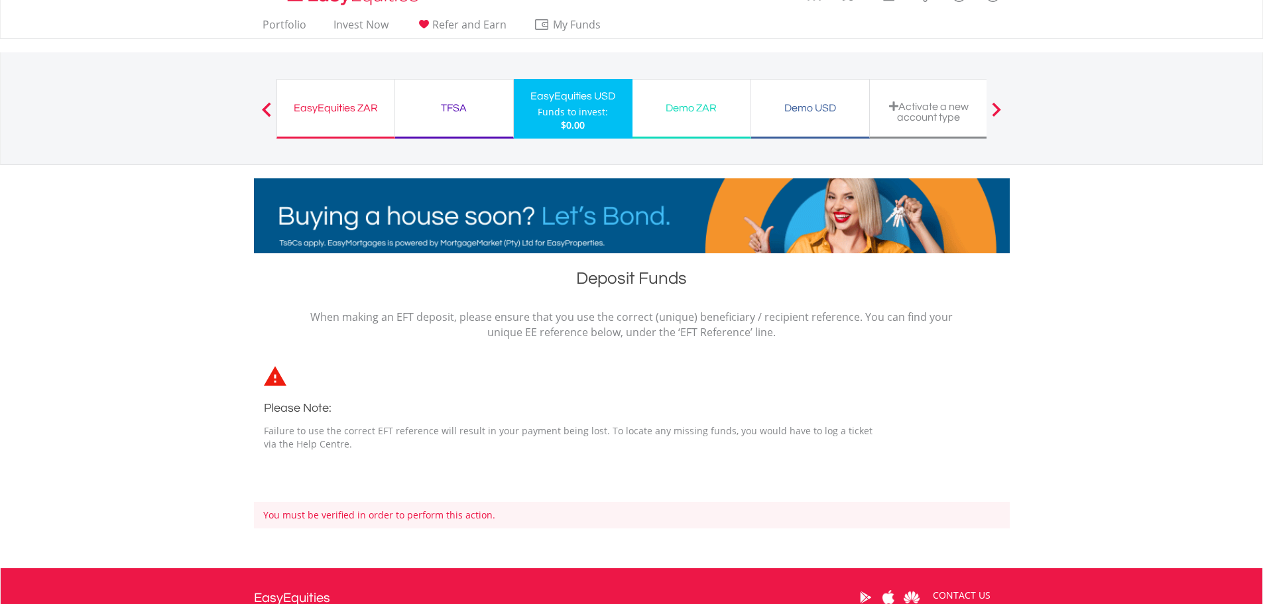
scroll to position [0, 0]
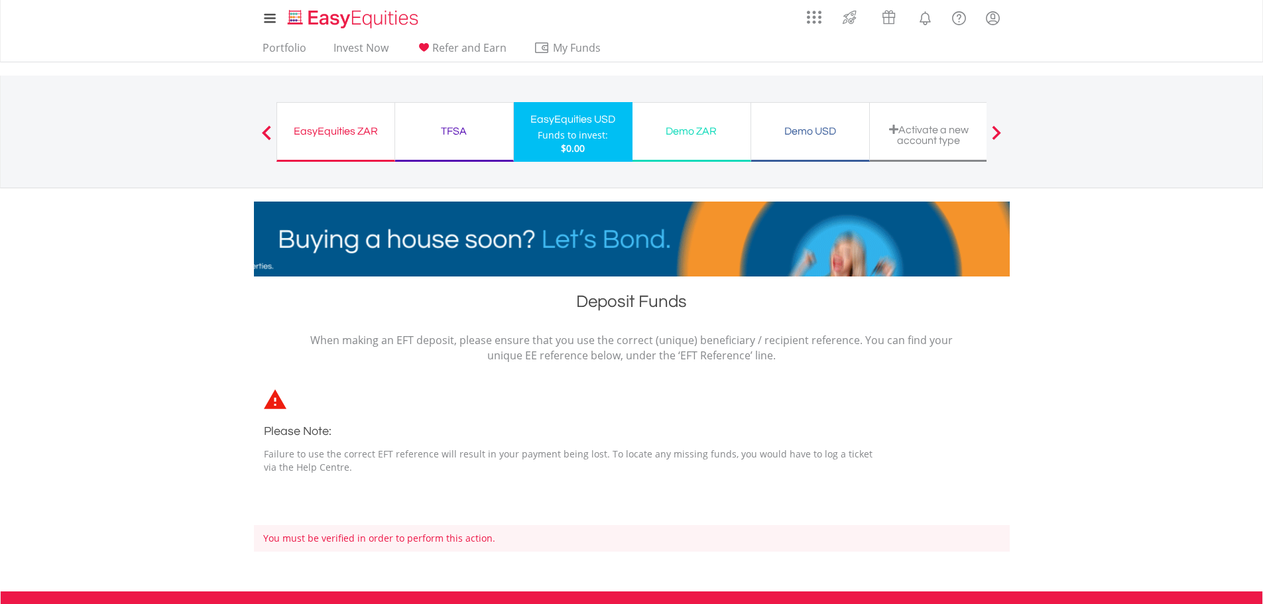
click at [378, 128] on div "EasyEquities ZAR" at bounding box center [335, 131] width 101 height 19
